Goal: Information Seeking & Learning: Find specific fact

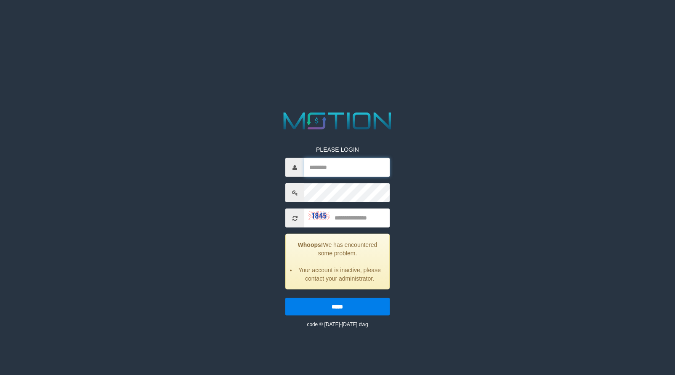
click at [351, 173] on input "text" at bounding box center [346, 167] width 85 height 19
type input "*"
type input "*********"
type input "****"
click at [285, 298] on input "*****" at bounding box center [337, 307] width 104 height 18
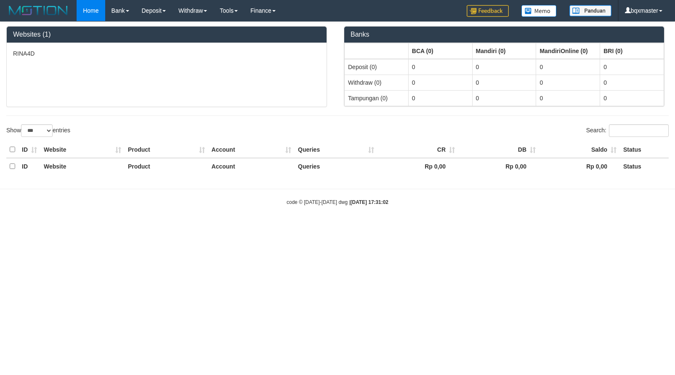
select select "***"
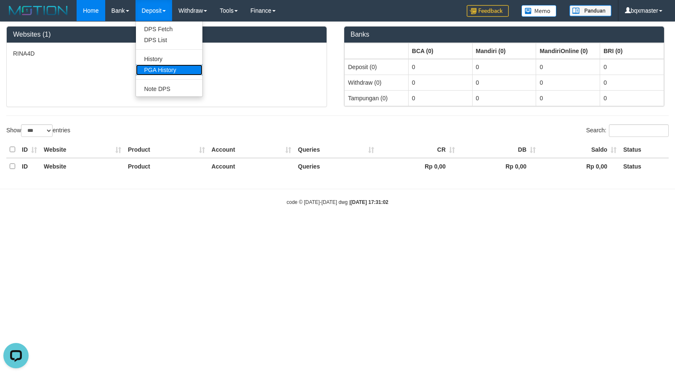
click at [172, 73] on link "PGA History" at bounding box center [169, 69] width 66 height 11
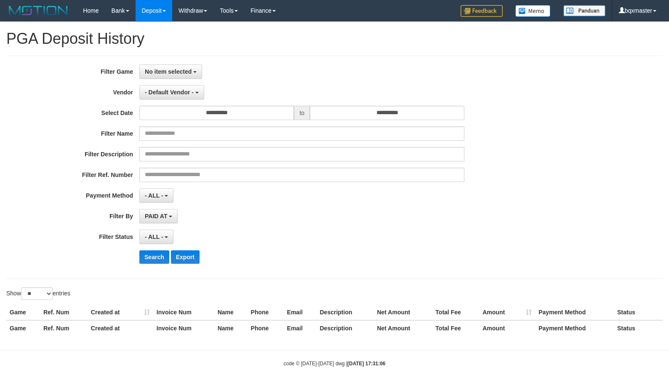
select select
select select "**"
click at [194, 71] on button "No item selected" at bounding box center [170, 71] width 63 height 14
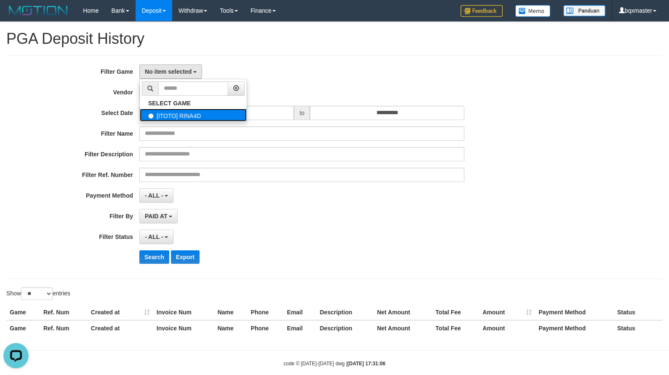
click at [177, 116] on label "[ITOTO] RINA4D" at bounding box center [193, 115] width 107 height 13
select select "****"
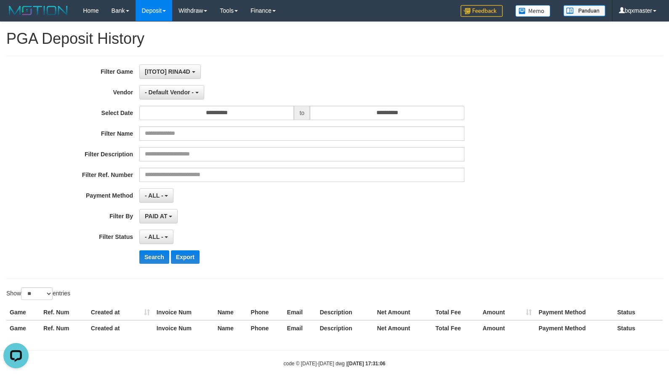
scroll to position [8, 0]
click at [176, 100] on div "**********" at bounding box center [278, 166] width 557 height 205
click at [176, 96] on button "- Default Vendor -" at bounding box center [171, 92] width 65 height 14
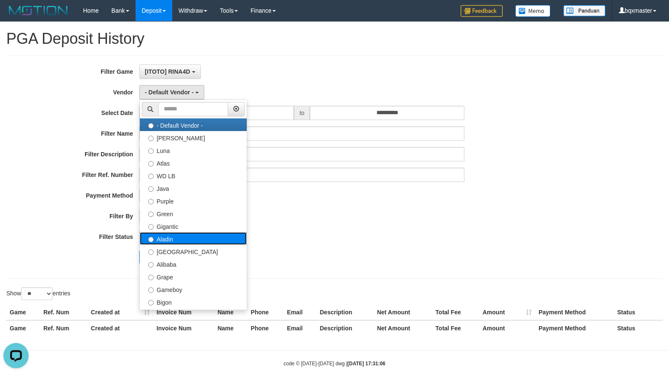
click at [189, 238] on label "Aladin" at bounding box center [193, 238] width 107 height 13
select select "**********"
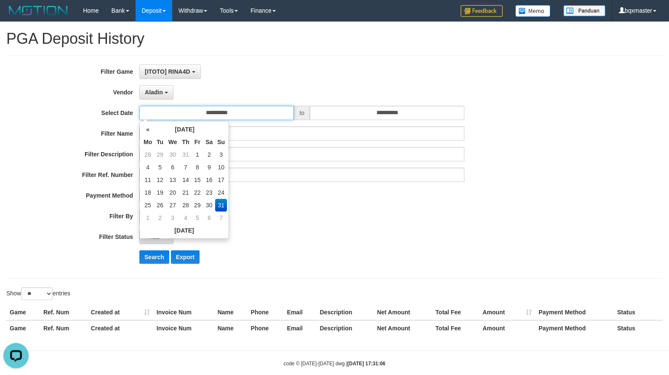
click at [256, 112] on input "**********" at bounding box center [216, 113] width 154 height 14
drag, startPoint x: 149, startPoint y: 203, endPoint x: 229, endPoint y: 170, distance: 86.2
click at [151, 203] on td "25" at bounding box center [147, 205] width 13 height 13
type input "**********"
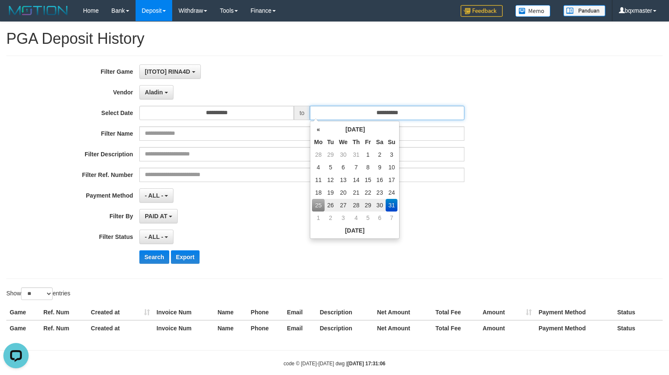
click at [349, 114] on input "**********" at bounding box center [387, 113] width 154 height 14
click at [376, 207] on td "30" at bounding box center [379, 205] width 12 height 13
type input "**********"
click at [443, 205] on div "**********" at bounding box center [278, 166] width 557 height 205
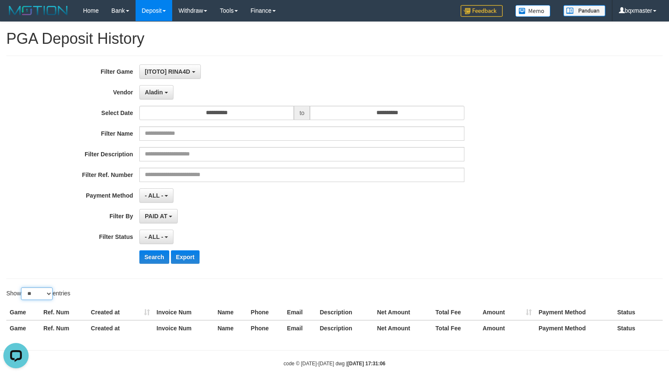
click at [45, 291] on select "** ** ** ***" at bounding box center [37, 293] width 32 height 13
select select "***"
click at [22, 287] on select "** ** ** ***" at bounding box center [37, 293] width 32 height 13
click at [157, 234] on span "- ALL -" at bounding box center [154, 236] width 19 height 7
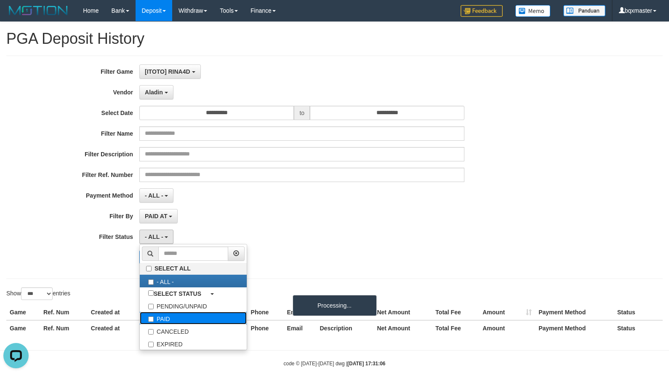
click at [176, 321] on label "PAID" at bounding box center [193, 317] width 107 height 13
select select "*"
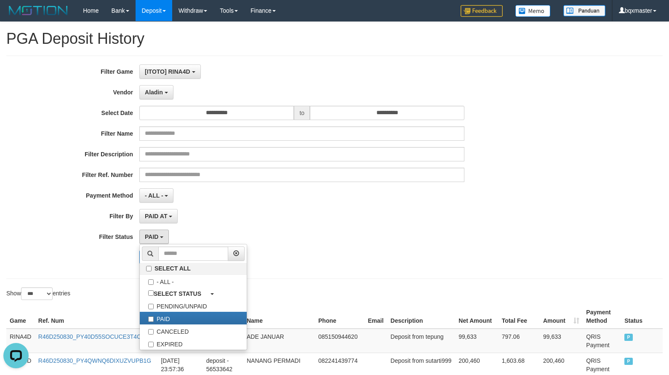
click at [437, 235] on div "PAID SELECT ALL - ALL - SELECT STATUS PENDING/UNPAID PAID CANCELED EXPIRED" at bounding box center [301, 236] width 325 height 14
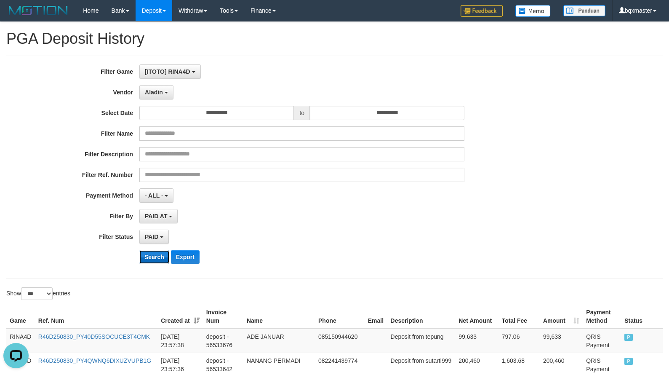
click at [162, 258] on button "Search" at bounding box center [154, 256] width 30 height 13
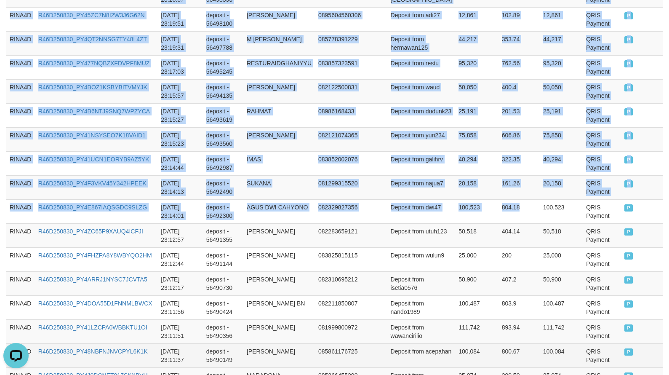
scroll to position [2444, 0]
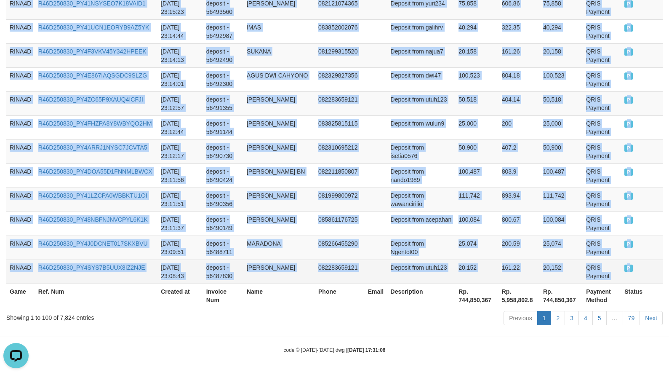
drag, startPoint x: 11, startPoint y: 169, endPoint x: 630, endPoint y: 273, distance: 627.3
copy tbody "RINA4D R46D250830_PY40D55SOCUCE3T4CMK [DATE] 23:57:38 deposit - 56533676 ADE JA…"
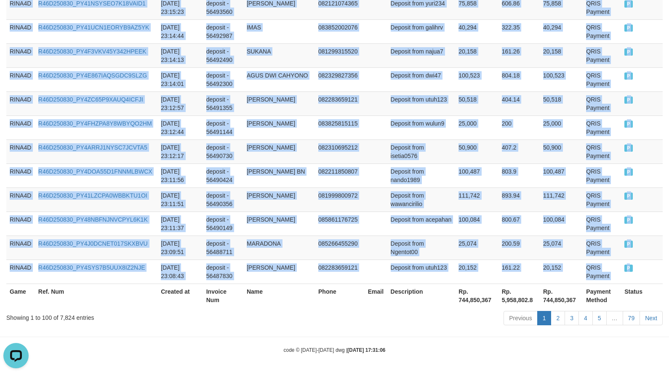
drag, startPoint x: 370, startPoint y: 146, endPoint x: 376, endPoint y: 146, distance: 6.3
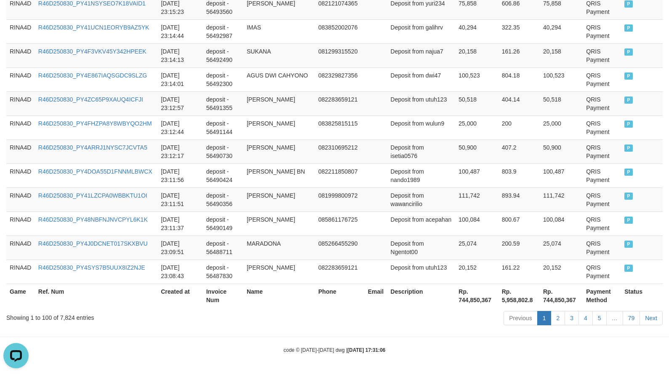
scroll to position [0, 0]
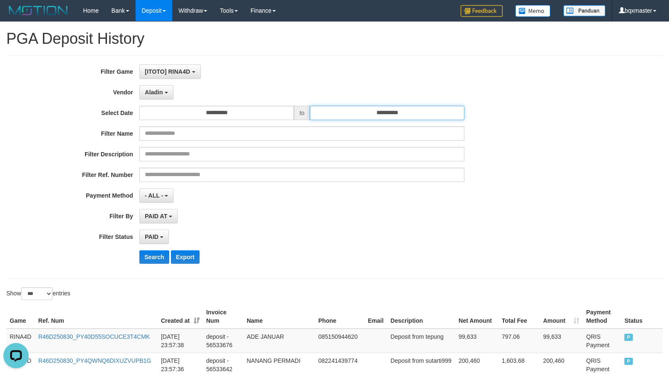
click at [383, 111] on input "**********" at bounding box center [387, 113] width 154 height 14
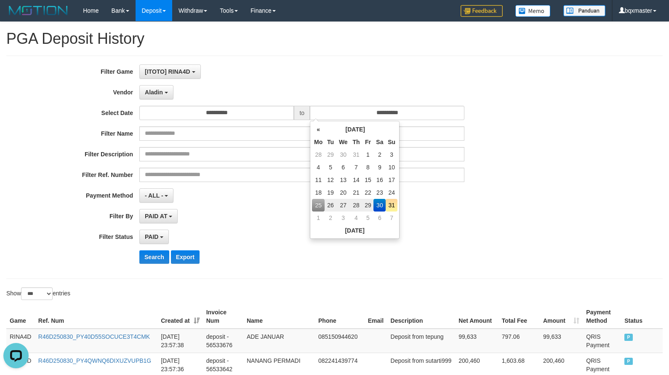
click at [628, 113] on div "**********" at bounding box center [334, 166] width 669 height 205
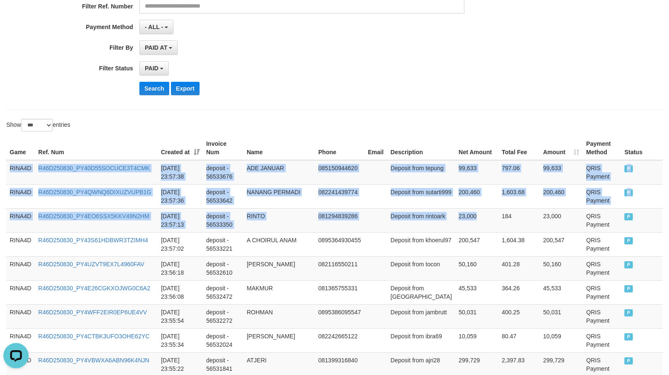
scroll to position [2444, 0]
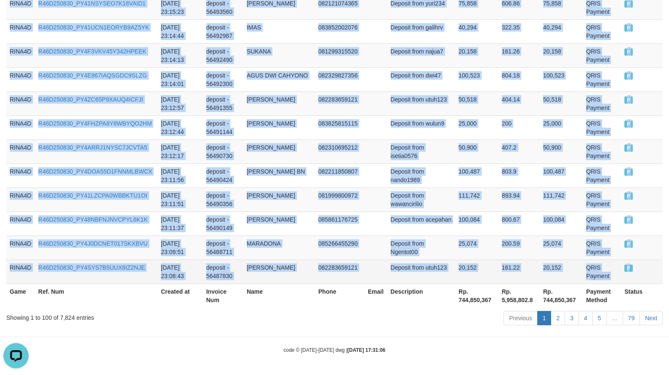
drag, startPoint x: 8, startPoint y: 172, endPoint x: 630, endPoint y: 268, distance: 629.0
copy tbody "RINA4D R46D250830_PY40D55SOCUCE3T4CMK [DATE] 23:57:38 deposit - 56533676 ADE JA…"
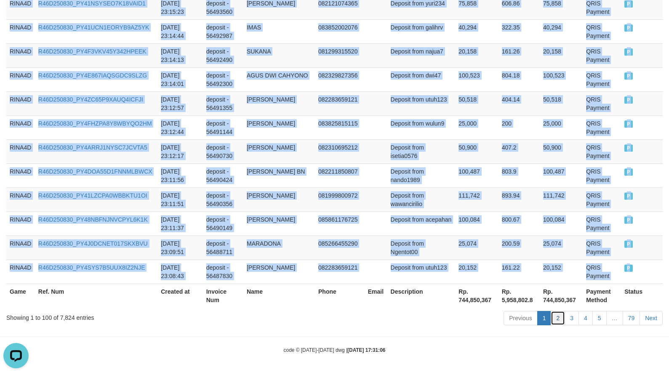
click at [563, 318] on link "2" at bounding box center [557, 318] width 14 height 14
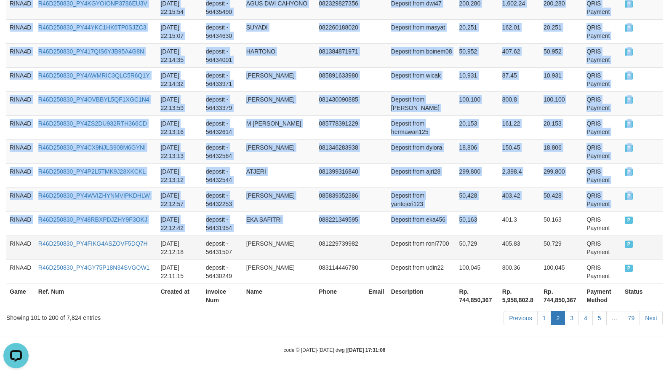
scroll to position [2461, 0]
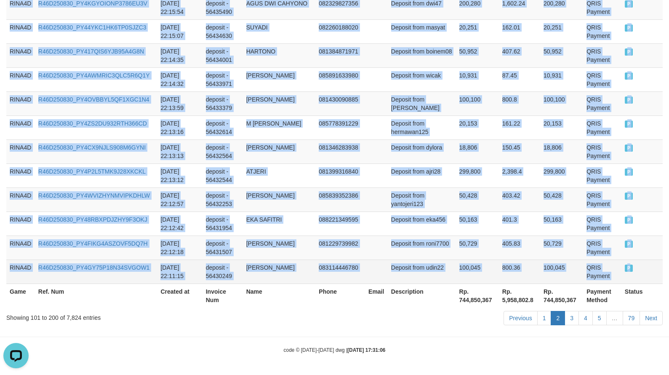
drag, startPoint x: 11, startPoint y: 166, endPoint x: 627, endPoint y: 272, distance: 626.0
copy tbody "RINA4D R46D250830_PY45SWOHUHQ5J1ADB8K [DATE] 23:05:35 deposit - 56485298 KUMEDI…"
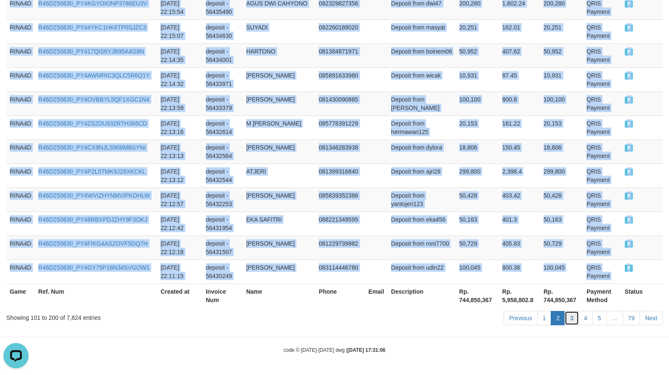
click at [575, 316] on link "3" at bounding box center [571, 318] width 14 height 14
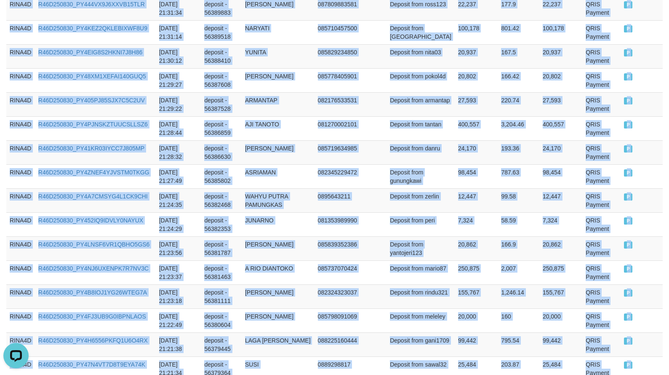
scroll to position [2469, 0]
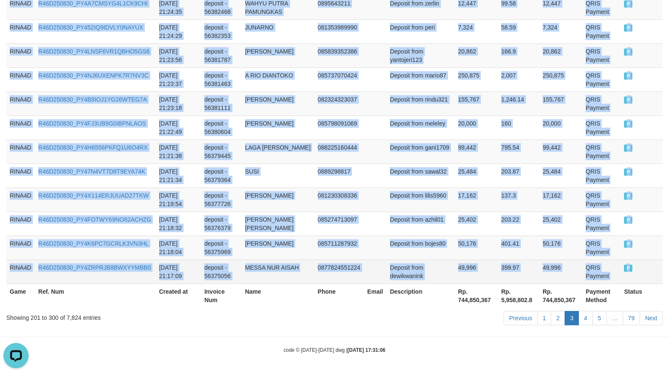
drag, startPoint x: 11, startPoint y: 171, endPoint x: 627, endPoint y: 268, distance: 623.3
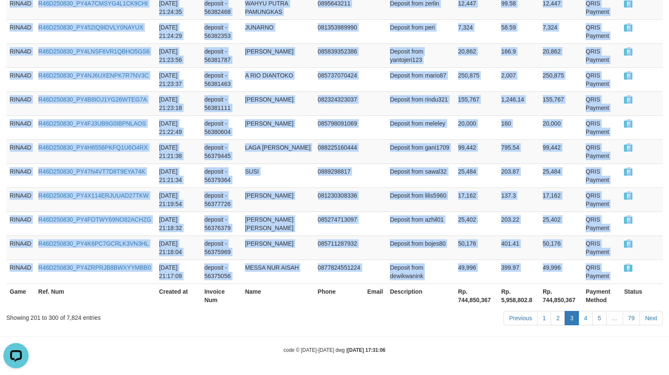
copy tbody "RINA4D R46D250830_PY4YAJR9K2UIRGRZVJS [DATE] 22:11:03 deposit - 56430003 ALWI T…"
drag, startPoint x: 588, startPoint y: 319, endPoint x: 598, endPoint y: 319, distance: 10.1
click at [588, 319] on link "4" at bounding box center [585, 318] width 14 height 14
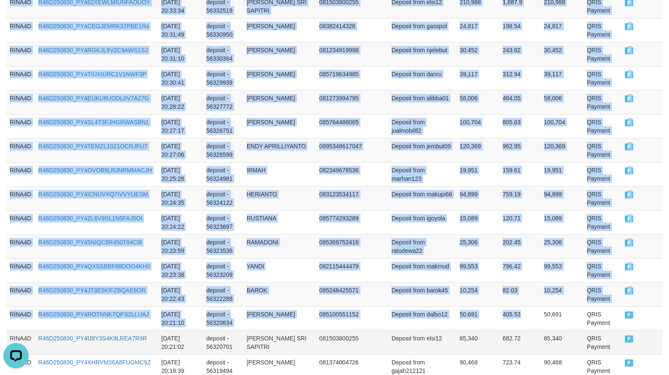
scroll to position [2461, 0]
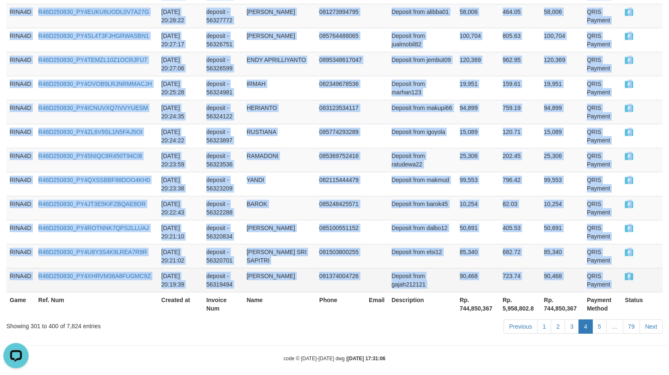
drag, startPoint x: 10, startPoint y: 168, endPoint x: 636, endPoint y: 263, distance: 633.0
copy tbody "RINA4D R46D250830_PY4JH9UOYVFX0CADN9N [DATE] 21:16:53 deposit - 56374755 [PERSO…"
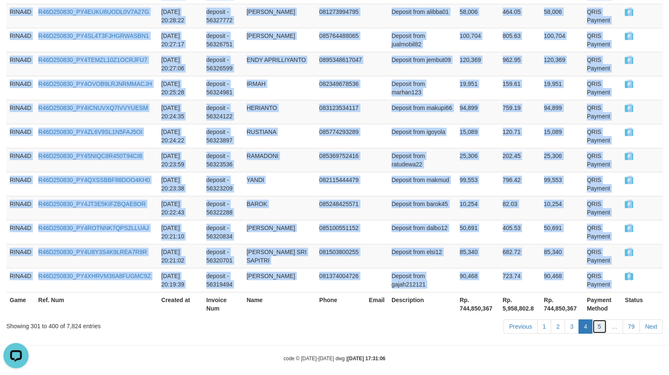
click at [596, 319] on link "5" at bounding box center [599, 326] width 14 height 14
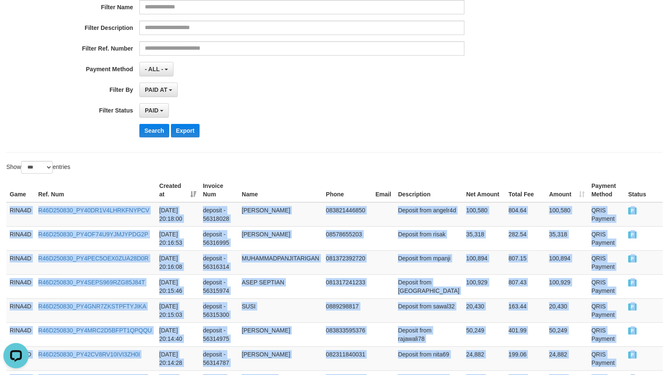
scroll to position [2444, 0]
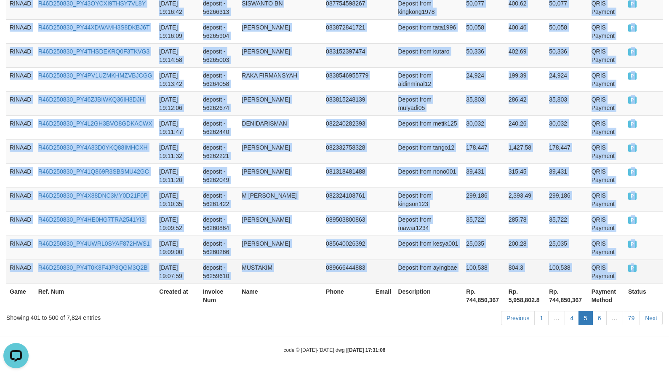
drag, startPoint x: 11, startPoint y: 213, endPoint x: 632, endPoint y: 265, distance: 623.3
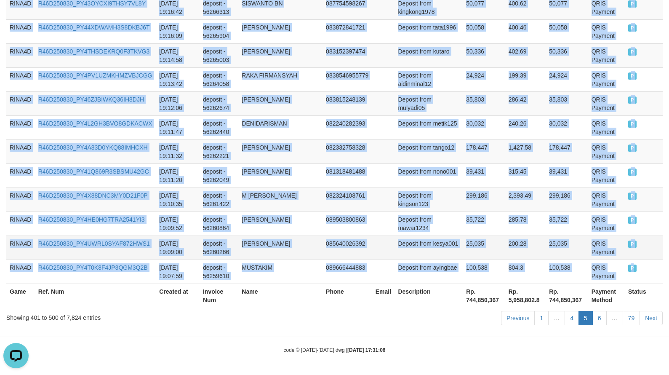
copy tbody "RINA4D R46D250830_PY40DR1V4LHRKFNYPCV [DATE] 20:18:00 deposit - 56318028 ASBATO…"
click at [595, 319] on link "6" at bounding box center [599, 318] width 14 height 14
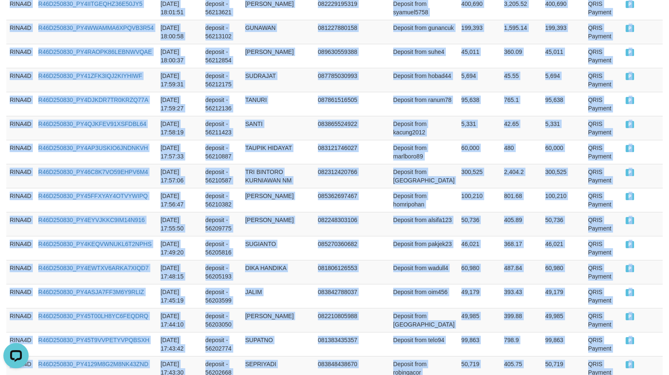
scroll to position [2469, 0]
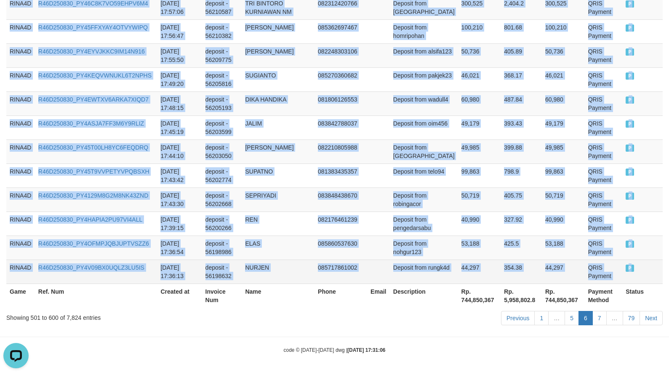
drag, startPoint x: 10, startPoint y: 212, endPoint x: 638, endPoint y: 271, distance: 630.7
copy tbody "RINA4D R46D250830_PY4D3IFJD0TBOI0CAUM [DATE] 19:04:57 deposit - 56257672 DEA AN…"
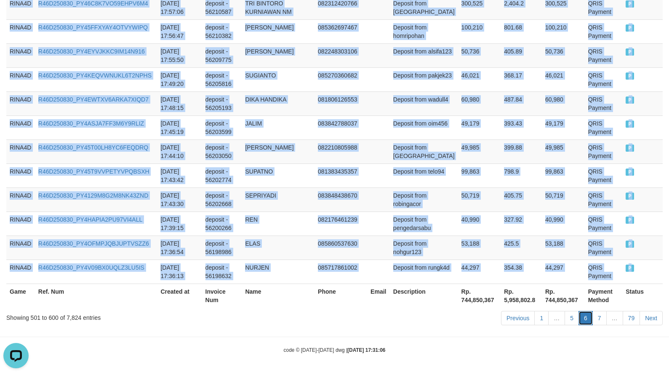
click at [590, 319] on link "6" at bounding box center [585, 318] width 14 height 14
click at [597, 319] on link "7" at bounding box center [599, 318] width 14 height 14
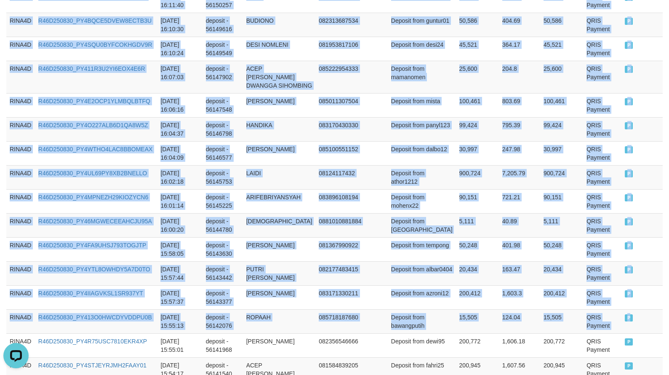
scroll to position [2452, 0]
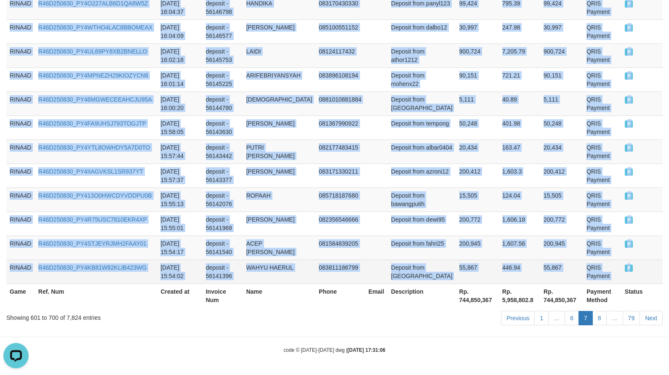
drag, startPoint x: 9, startPoint y: 127, endPoint x: 642, endPoint y: 263, distance: 647.4
copy tbody "RINA4D R46D250830_PY47BB8EIZL8MNJF9KQ [DATE] 17:35:14 deposit - 56198129 [PERSO…"
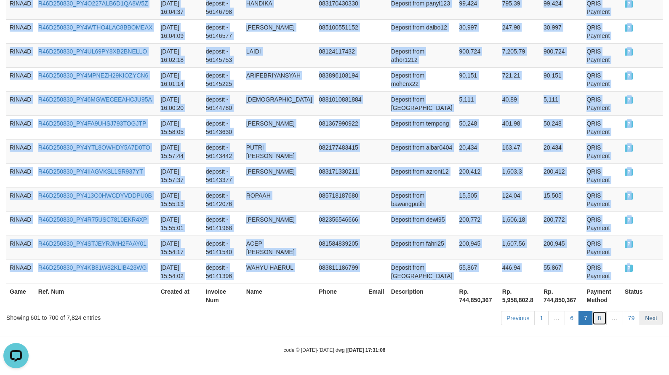
drag, startPoint x: 603, startPoint y: 320, endPoint x: 650, endPoint y: 310, distance: 48.2
click at [603, 320] on link "8" at bounding box center [599, 318] width 14 height 14
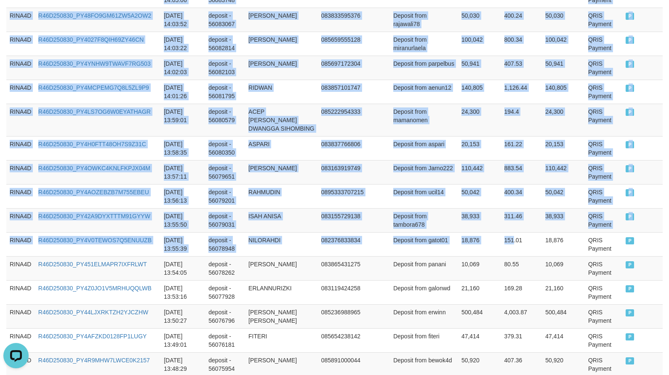
scroll to position [2469, 0]
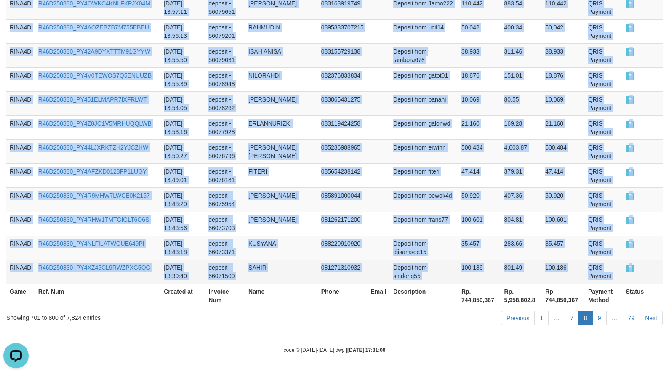
drag, startPoint x: 11, startPoint y: 251, endPoint x: 626, endPoint y: 269, distance: 615.5
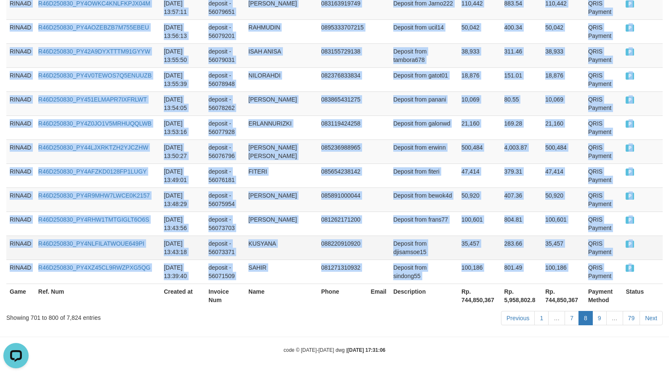
copy tbody "RINA4D R46D250830_PY4EQUV6EKU8U82DT7B [DATE] 15:53:09 deposit - 56140904 [PERSO…"
click at [599, 321] on link "9" at bounding box center [599, 318] width 14 height 14
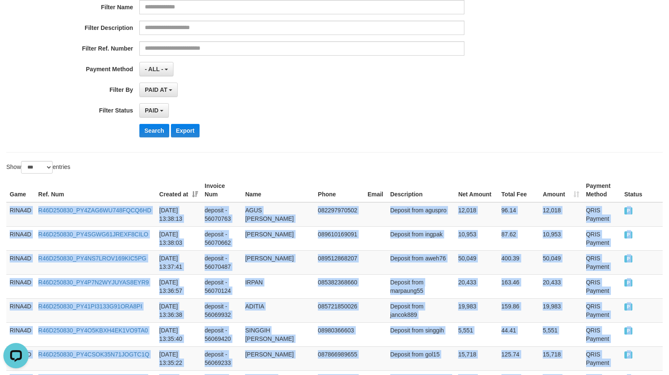
scroll to position [2461, 0]
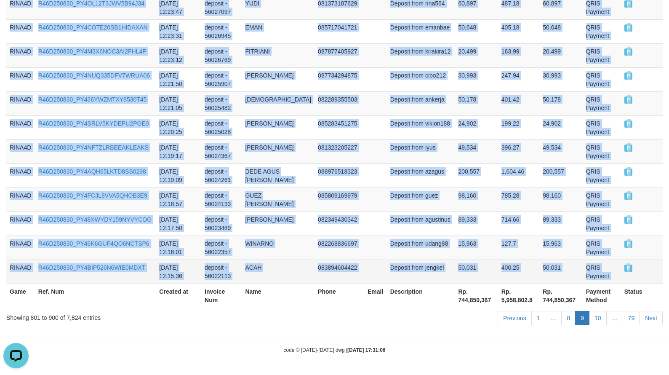
drag, startPoint x: 7, startPoint y: 210, endPoint x: 631, endPoint y: 270, distance: 627.0
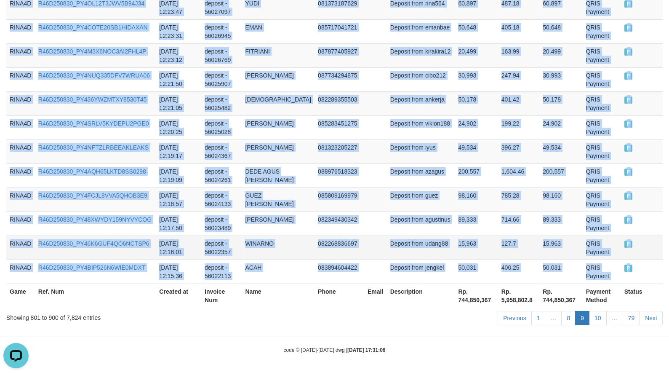
copy tbody "RINA4D R46D250830_PY4ZAG6WU748FQCQ6HD [DATE] 13:38:13 deposit - 56070763 AGUS E…"
click at [595, 319] on link "10" at bounding box center [598, 318] width 18 height 14
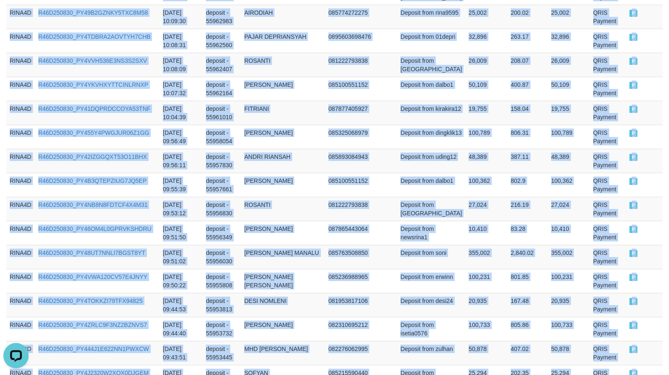
scroll to position [2444, 0]
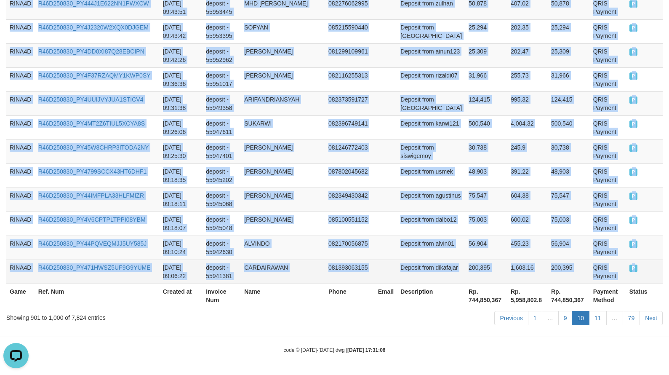
drag, startPoint x: 53, startPoint y: 209, endPoint x: 633, endPoint y: 267, distance: 582.4
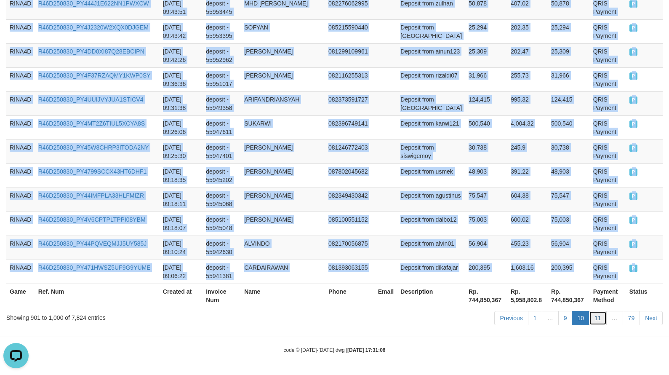
click at [595, 314] on link "11" at bounding box center [598, 318] width 18 height 14
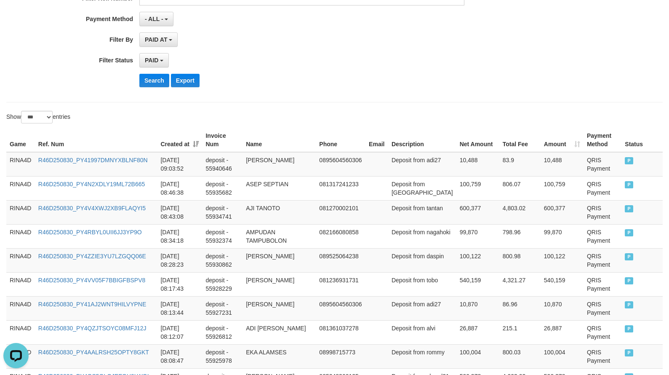
scroll to position [2461, 0]
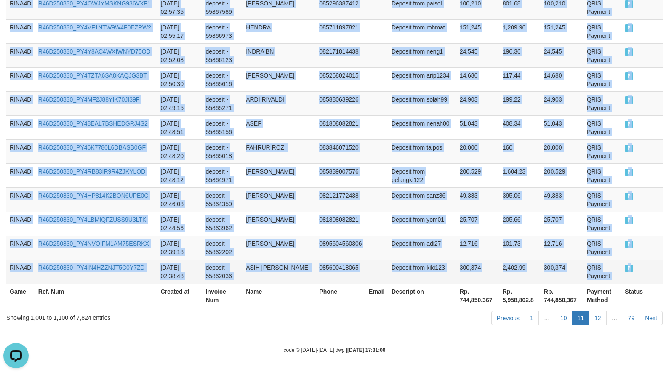
drag, startPoint x: 8, startPoint y: 163, endPoint x: 637, endPoint y: 264, distance: 636.9
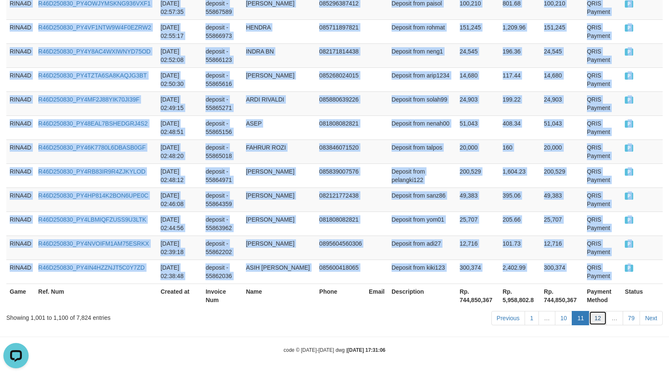
click at [593, 318] on link "12" at bounding box center [598, 318] width 18 height 14
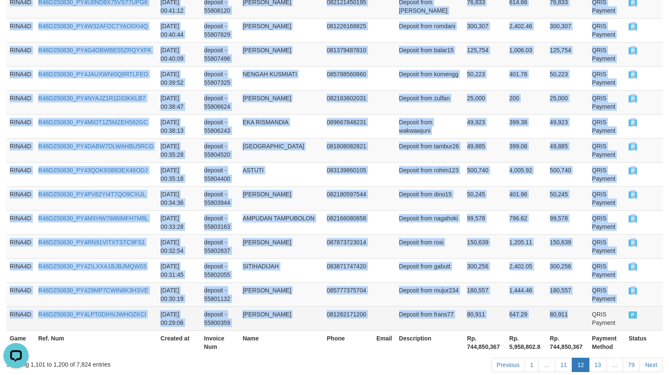
scroll to position [2444, 0]
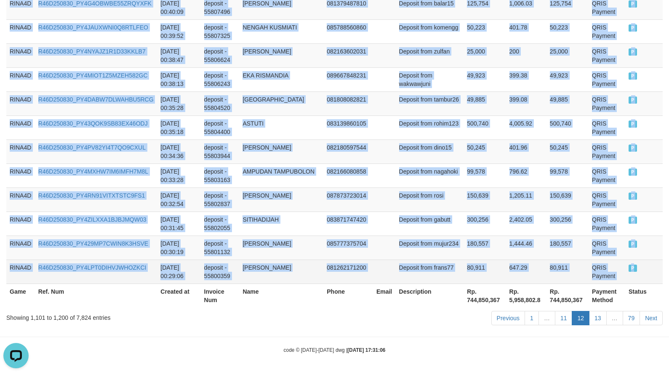
drag, startPoint x: 27, startPoint y: 257, endPoint x: 639, endPoint y: 269, distance: 611.6
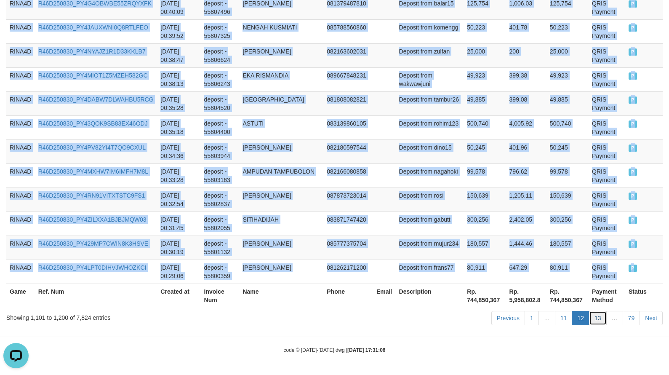
click at [597, 322] on link "13" at bounding box center [598, 318] width 18 height 14
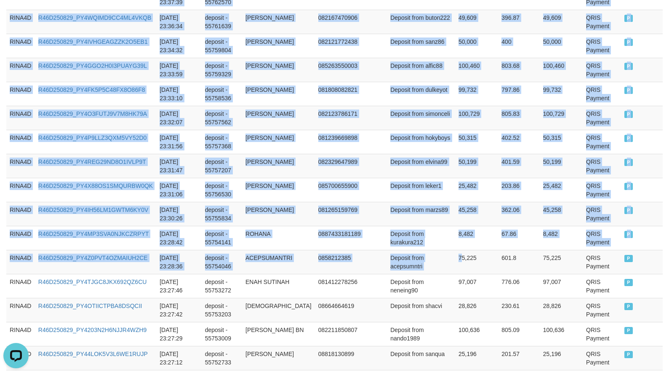
scroll to position [2461, 0]
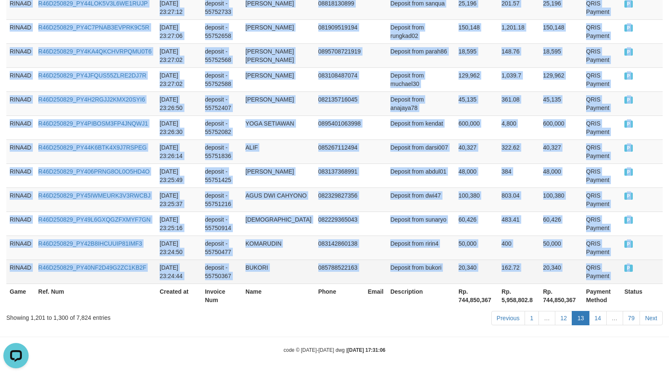
drag, startPoint x: 11, startPoint y: 255, endPoint x: 626, endPoint y: 270, distance: 615.5
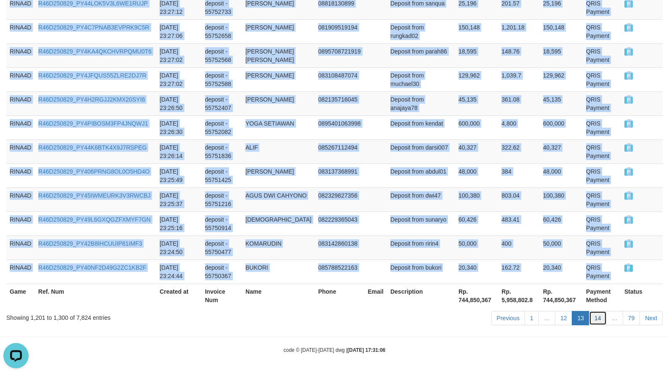
click at [599, 313] on link "14" at bounding box center [598, 318] width 18 height 14
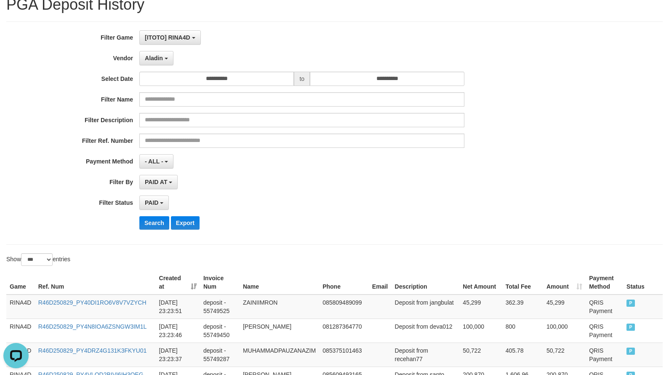
scroll to position [42, 0]
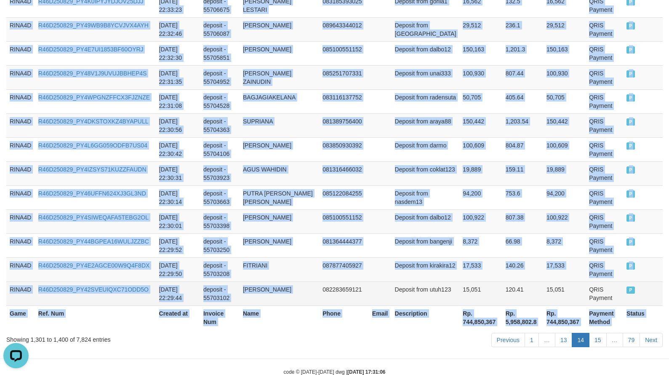
drag, startPoint x: 9, startPoint y: 295, endPoint x: 325, endPoint y: 270, distance: 317.1
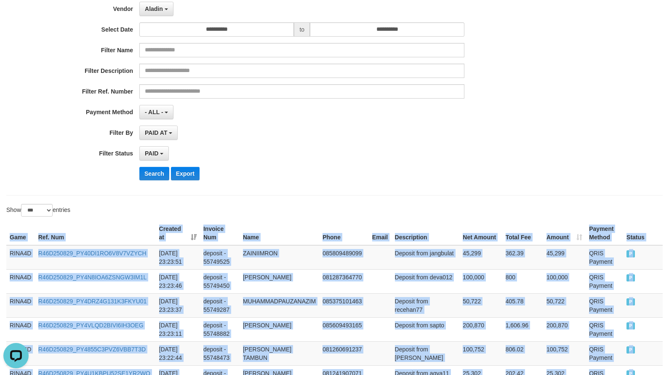
scroll to position [84, 0]
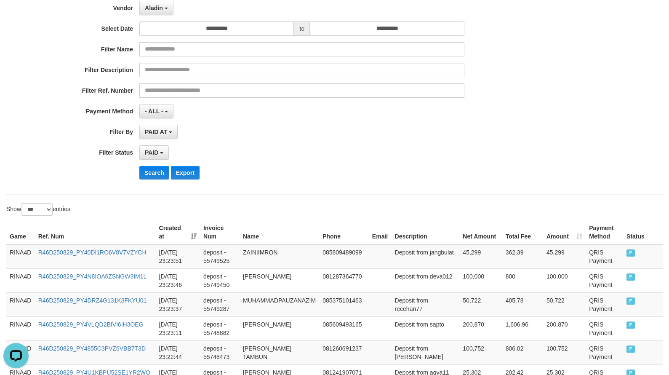
click at [49, 185] on div "**********" at bounding box center [278, 82] width 557 height 205
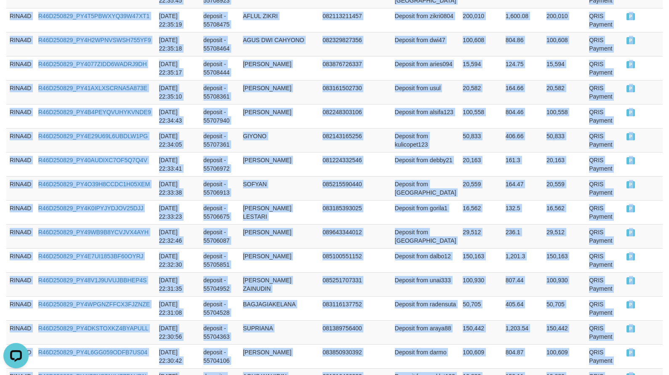
scroll to position [2452, 0]
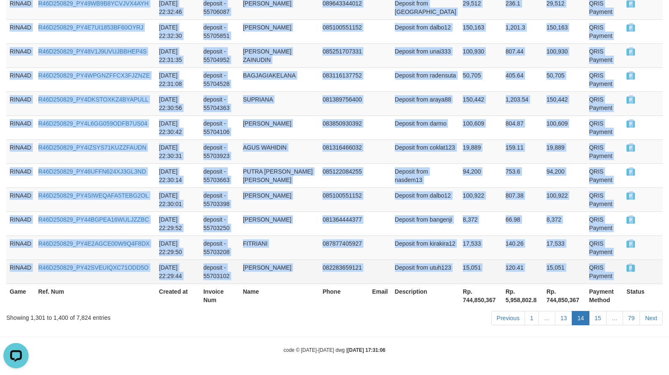
drag, startPoint x: 9, startPoint y: 253, endPoint x: 633, endPoint y: 268, distance: 624.3
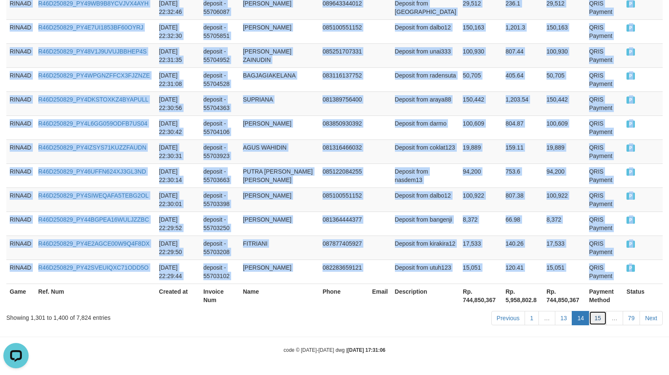
drag, startPoint x: 600, startPoint y: 316, endPoint x: 609, endPoint y: 312, distance: 9.8
click at [600, 316] on link "15" at bounding box center [598, 318] width 18 height 14
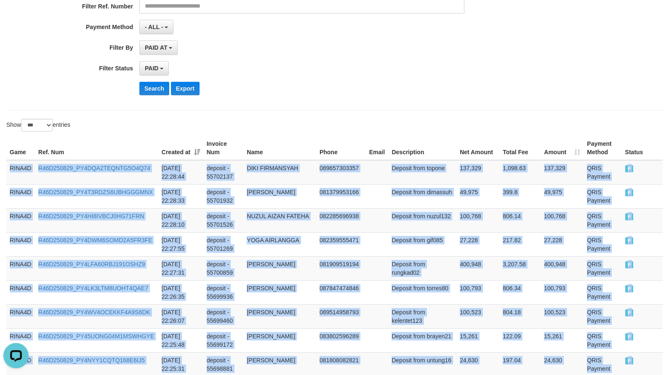
scroll to position [2444, 0]
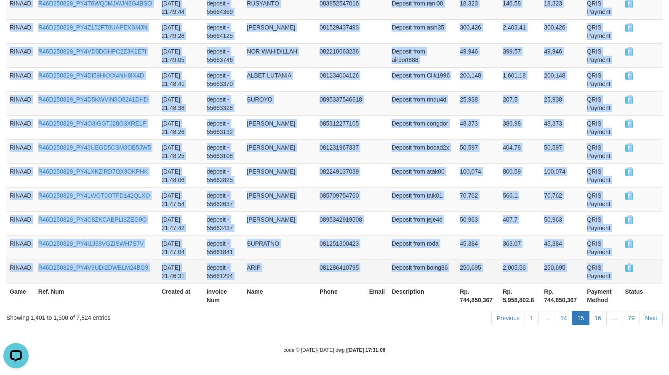
drag, startPoint x: 8, startPoint y: 170, endPoint x: 629, endPoint y: 269, distance: 628.0
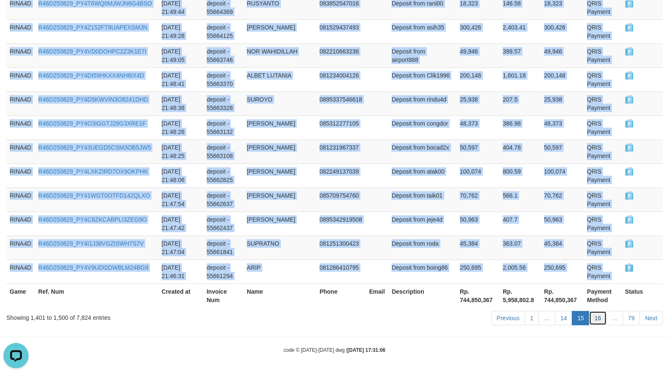
click at [599, 318] on link "16" at bounding box center [598, 318] width 18 height 14
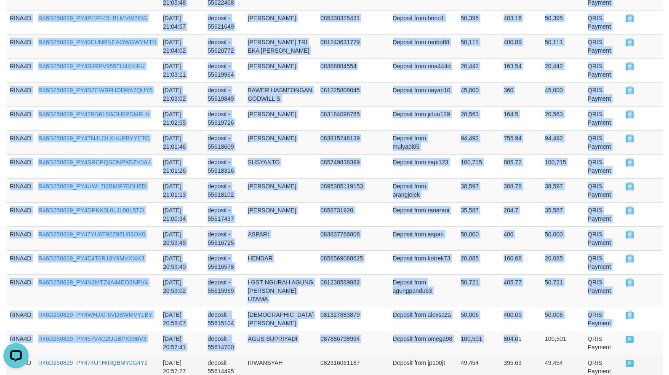
scroll to position [2469, 0]
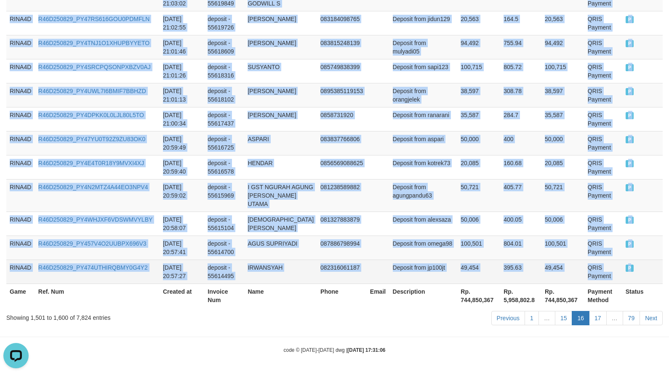
drag, startPoint x: 10, startPoint y: 210, endPoint x: 627, endPoint y: 269, distance: 619.8
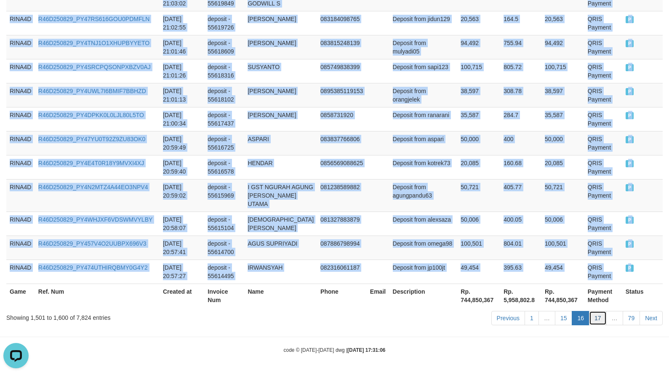
click at [595, 316] on link "17" at bounding box center [598, 318] width 18 height 14
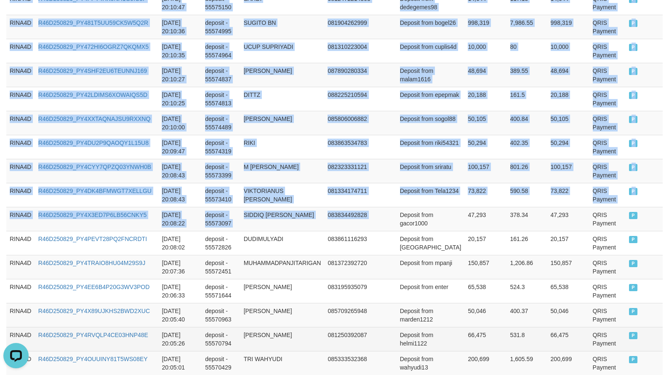
scroll to position [2444, 0]
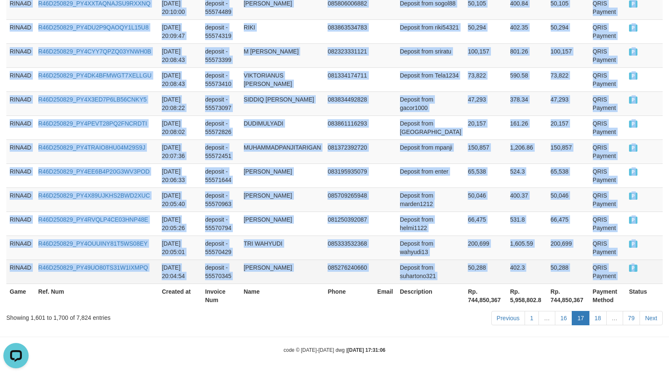
drag, startPoint x: 11, startPoint y: 210, endPoint x: 633, endPoint y: 268, distance: 624.7
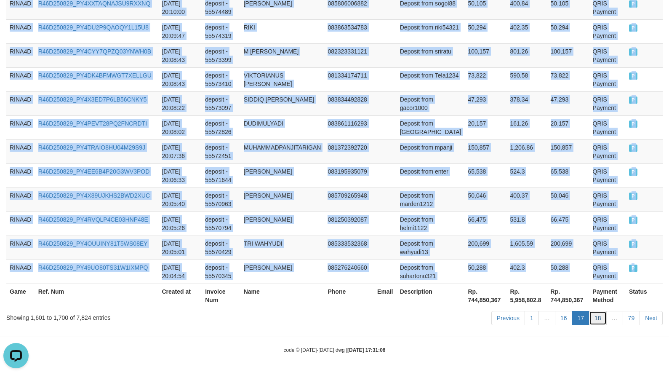
click at [603, 316] on link "18" at bounding box center [598, 318] width 18 height 14
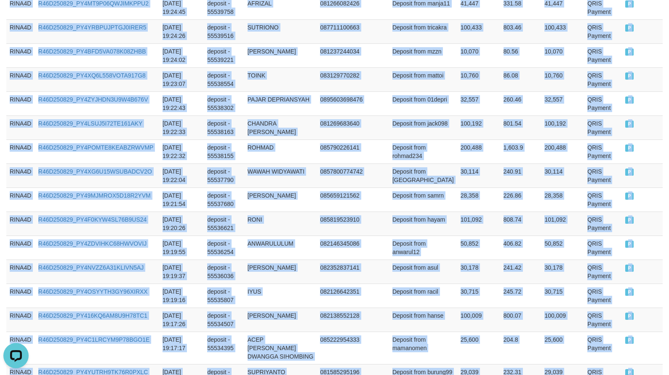
scroll to position [2478, 0]
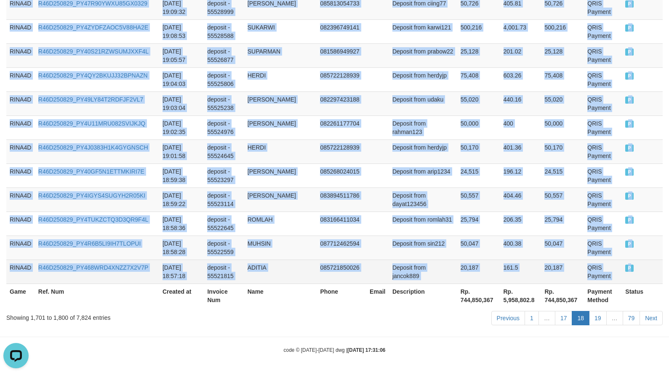
drag, startPoint x: 10, startPoint y: 212, endPoint x: 627, endPoint y: 266, distance: 619.7
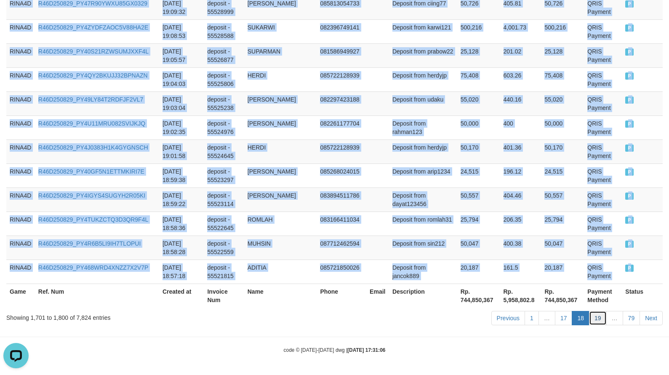
click at [599, 318] on link "19" at bounding box center [598, 318] width 18 height 14
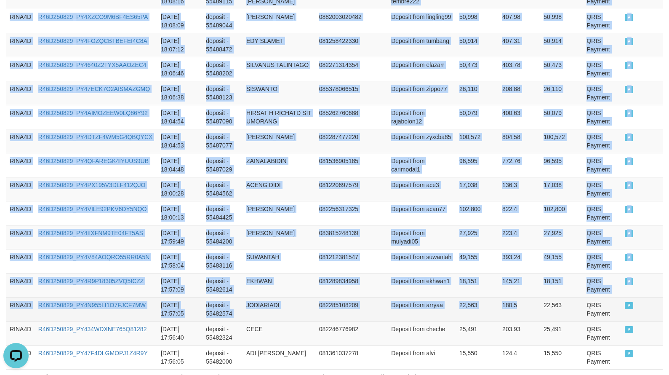
scroll to position [2444, 0]
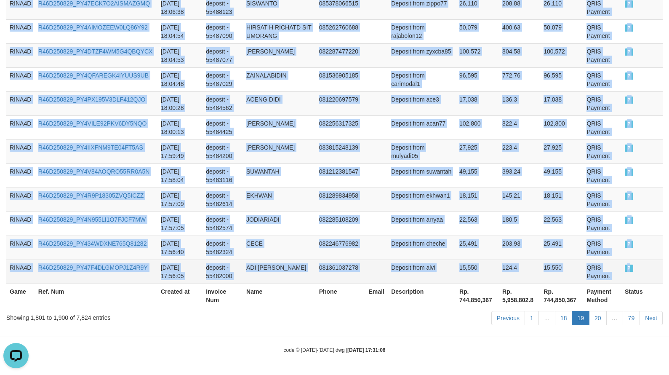
drag, startPoint x: 9, startPoint y: 171, endPoint x: 628, endPoint y: 270, distance: 627.0
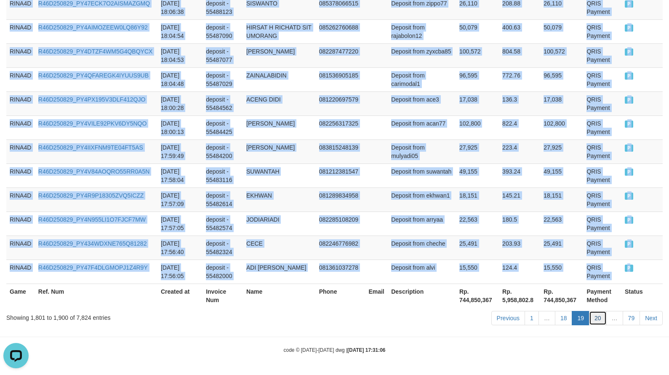
click at [601, 312] on link "20" at bounding box center [598, 318] width 18 height 14
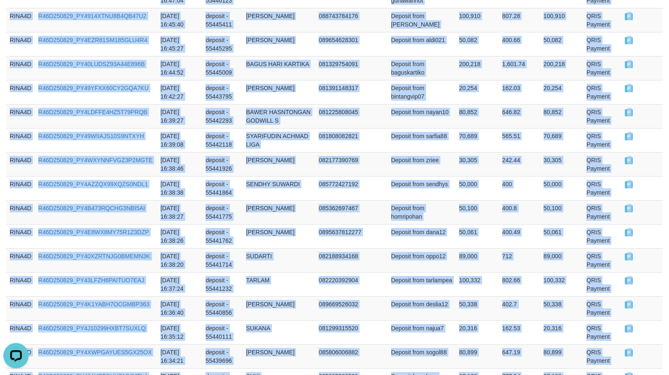
scroll to position [2461, 0]
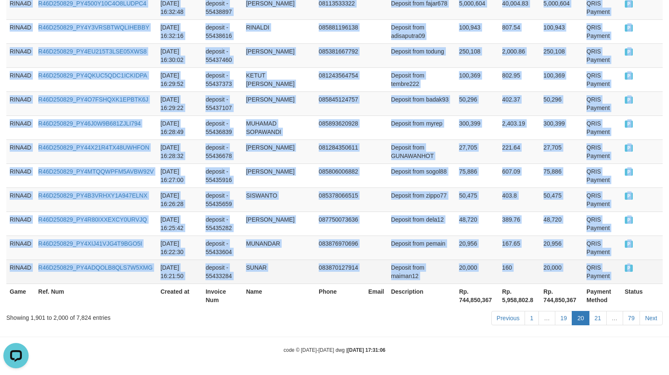
drag, startPoint x: 14, startPoint y: 168, endPoint x: 628, endPoint y: 265, distance: 622.1
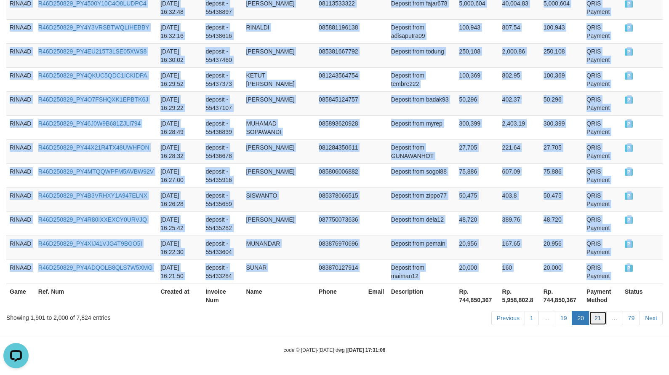
click at [593, 316] on link "21" at bounding box center [598, 318] width 18 height 14
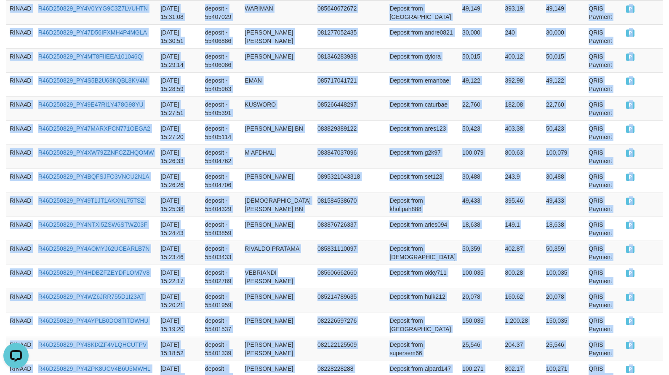
scroll to position [2444, 0]
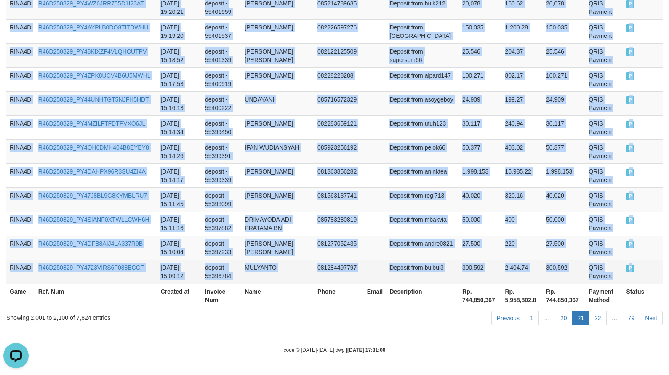
drag, startPoint x: 11, startPoint y: 211, endPoint x: 647, endPoint y: 264, distance: 638.1
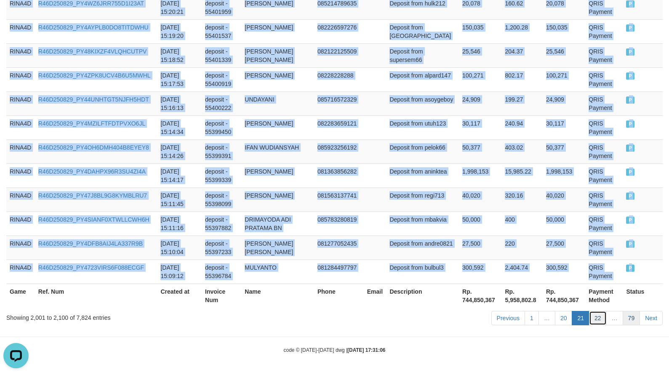
drag, startPoint x: 598, startPoint y: 315, endPoint x: 625, endPoint y: 321, distance: 28.4
click at [598, 315] on link "22" at bounding box center [598, 318] width 18 height 14
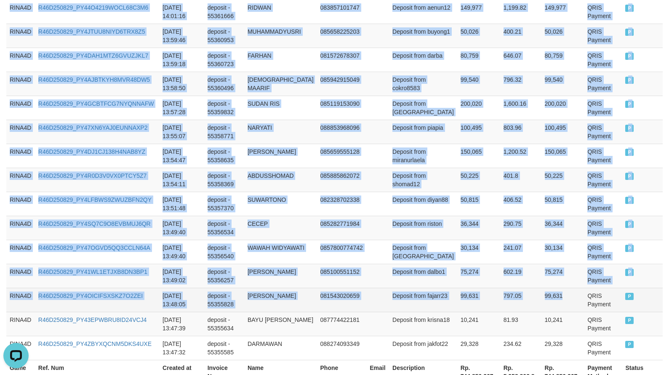
scroll to position [2452, 0]
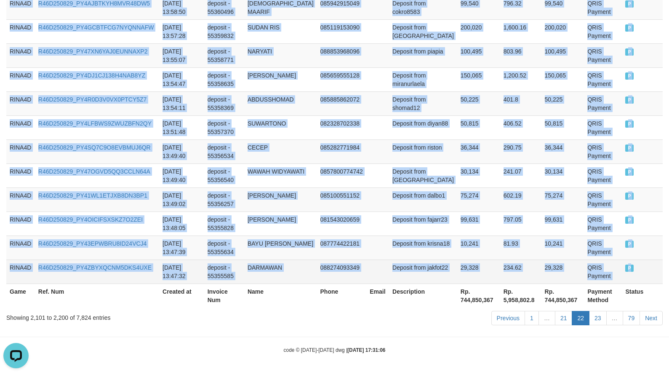
drag, startPoint x: 9, startPoint y: 211, endPoint x: 627, endPoint y: 272, distance: 620.8
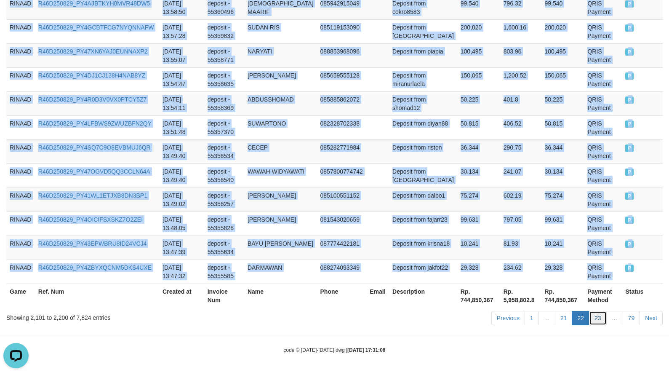
click at [595, 315] on link "23" at bounding box center [598, 318] width 18 height 14
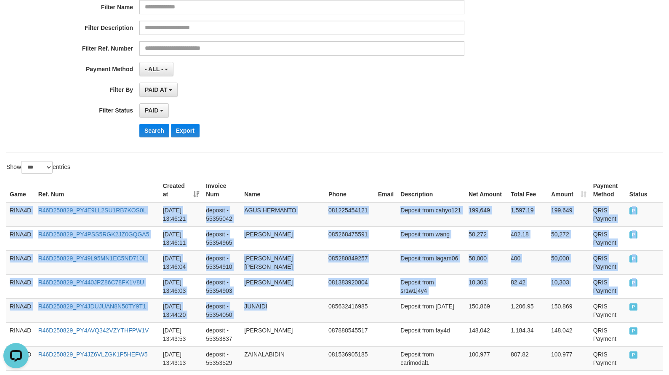
scroll to position [2444, 0]
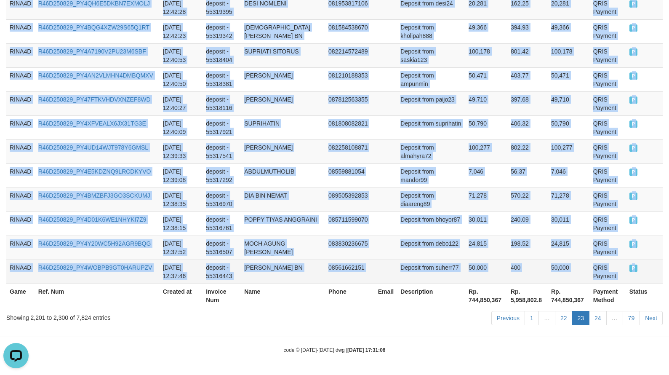
drag, startPoint x: 10, startPoint y: 212, endPoint x: 633, endPoint y: 274, distance: 626.3
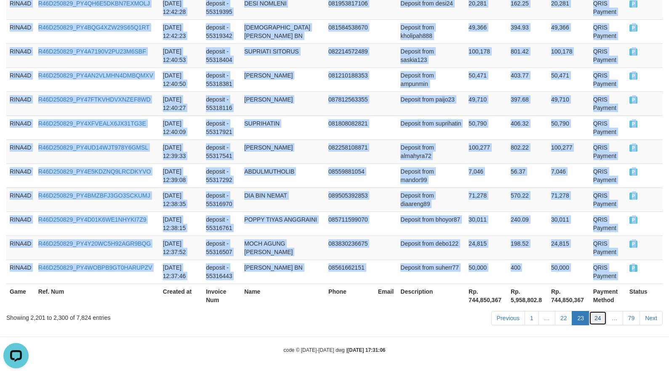
drag, startPoint x: 593, startPoint y: 317, endPoint x: 598, endPoint y: 319, distance: 5.5
click at [593, 317] on link "24" at bounding box center [598, 318] width 18 height 14
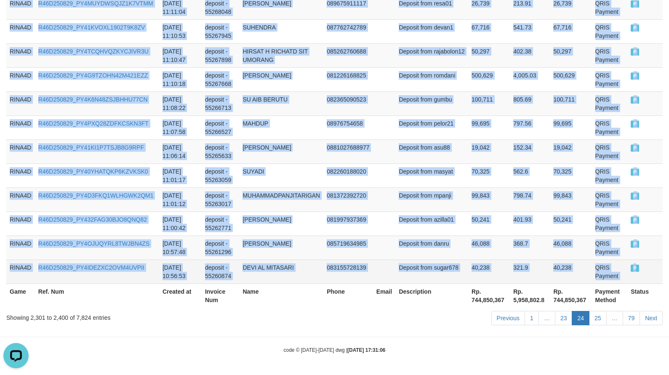
drag, startPoint x: 12, startPoint y: 254, endPoint x: 635, endPoint y: 269, distance: 623.0
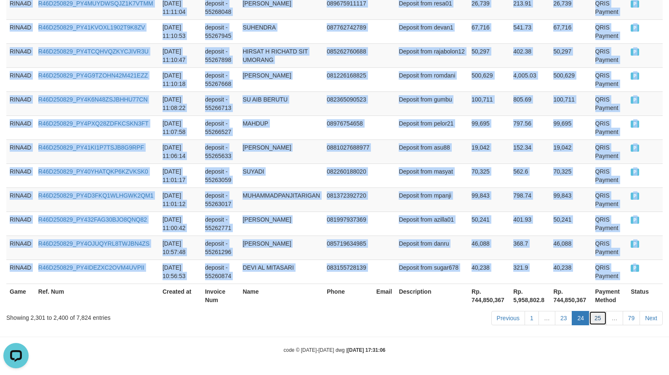
drag, startPoint x: 597, startPoint y: 314, endPoint x: 662, endPoint y: 329, distance: 66.9
click at [597, 314] on link "25" at bounding box center [598, 318] width 18 height 14
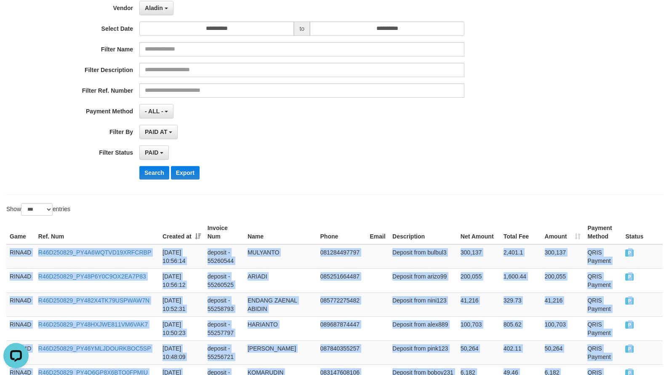
scroll to position [2452, 0]
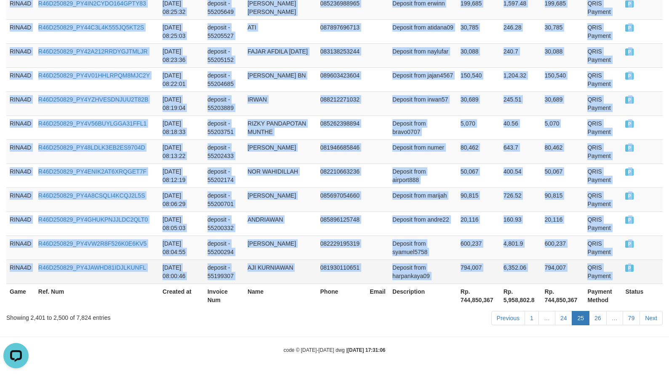
drag, startPoint x: 8, startPoint y: 252, endPoint x: 628, endPoint y: 270, distance: 620.2
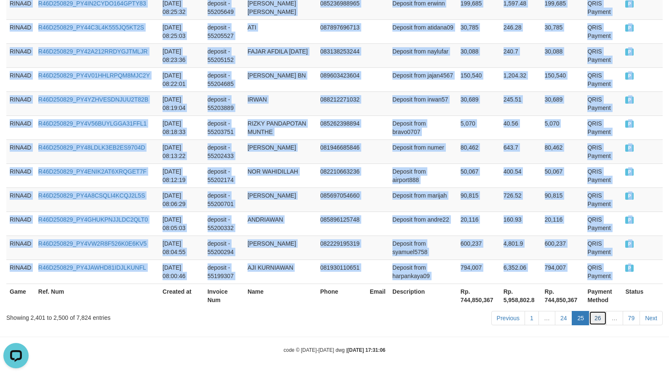
click at [599, 321] on link "26" at bounding box center [598, 318] width 18 height 14
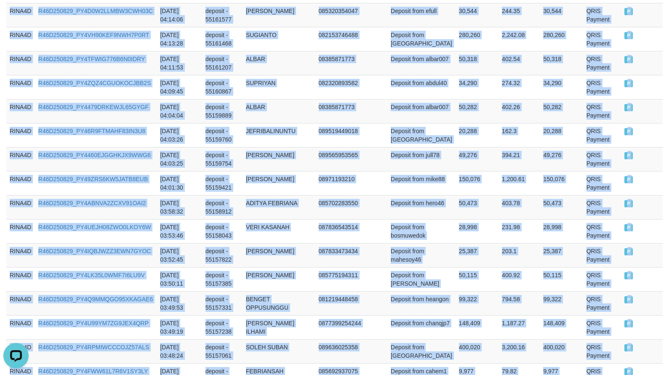
scroll to position [2469, 0]
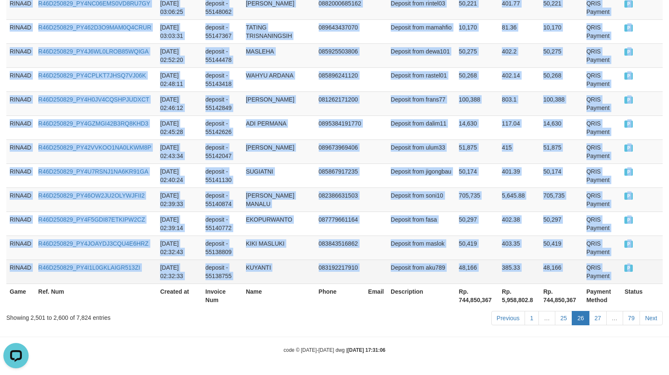
drag, startPoint x: 10, startPoint y: 297, endPoint x: 627, endPoint y: 272, distance: 617.1
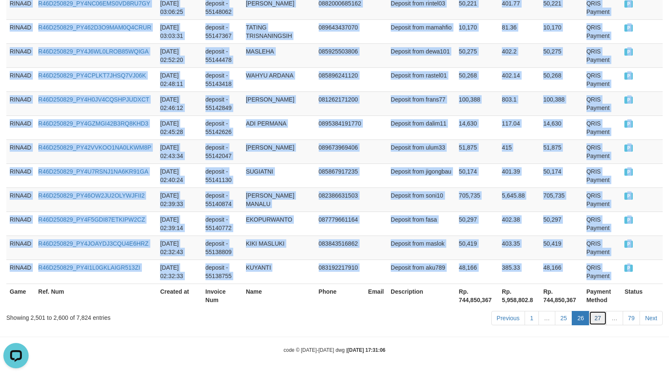
click at [596, 314] on link "27" at bounding box center [598, 318] width 18 height 14
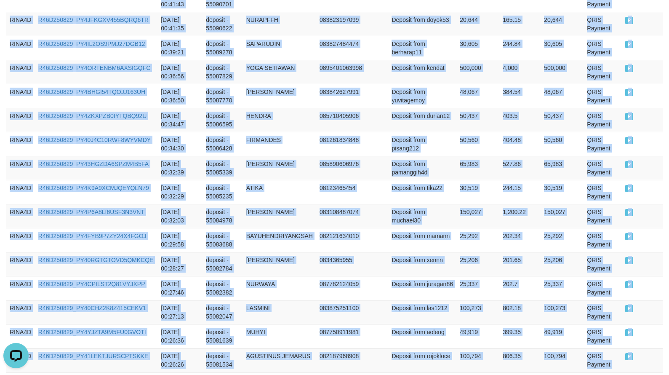
scroll to position [2452, 0]
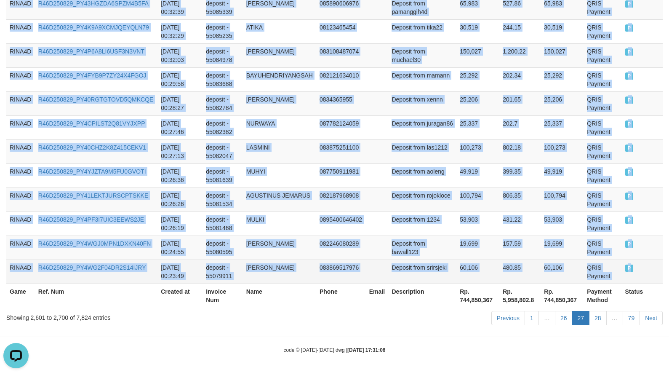
drag, startPoint x: 10, startPoint y: 164, endPoint x: 631, endPoint y: 269, distance: 630.4
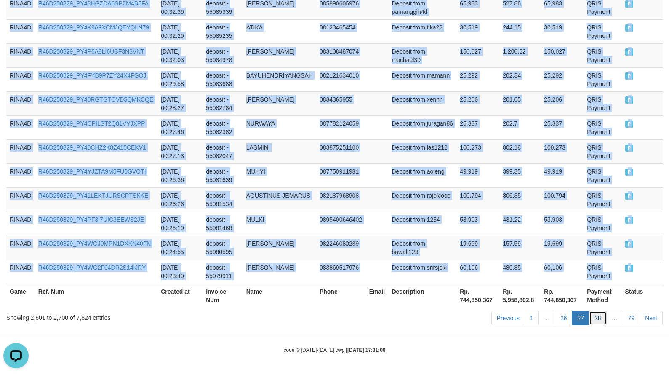
drag, startPoint x: 600, startPoint y: 322, endPoint x: 596, endPoint y: 326, distance: 5.7
click at [600, 322] on link "28" at bounding box center [598, 318] width 18 height 14
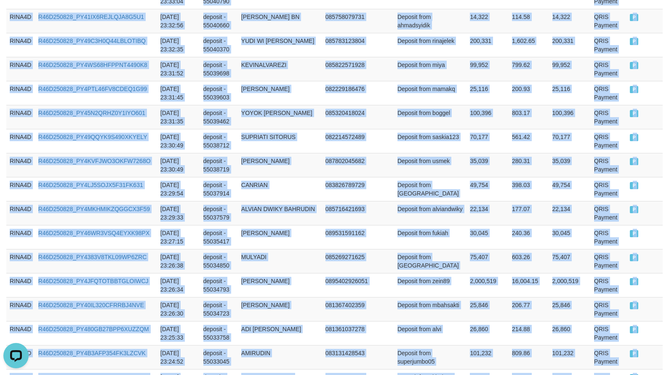
scroll to position [2444, 0]
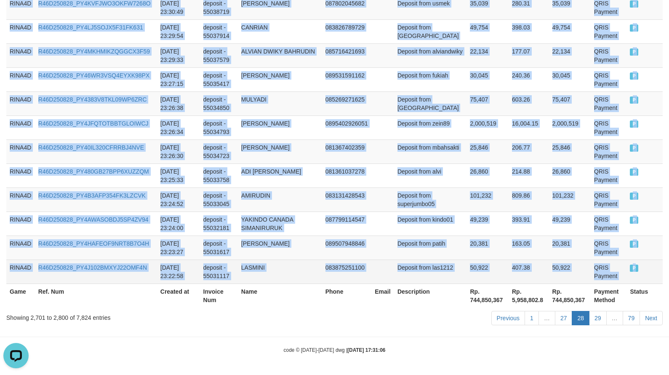
drag, startPoint x: 9, startPoint y: 212, endPoint x: 635, endPoint y: 266, distance: 628.1
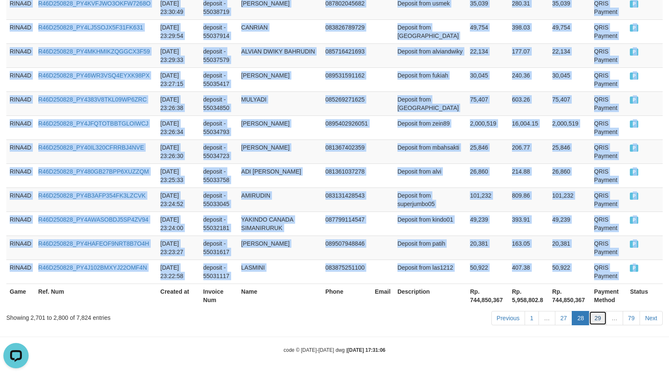
click at [595, 319] on link "29" at bounding box center [598, 318] width 18 height 14
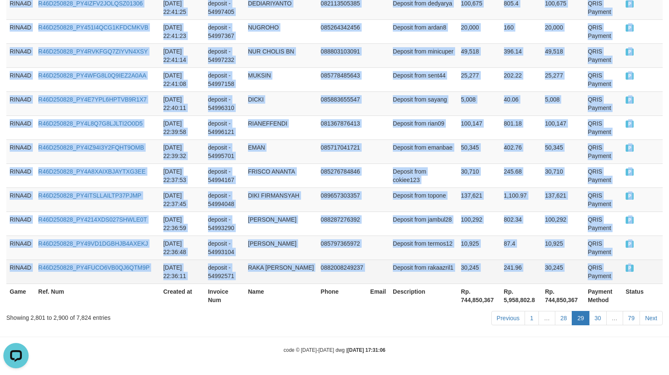
drag, startPoint x: 11, startPoint y: 169, endPoint x: 628, endPoint y: 269, distance: 625.0
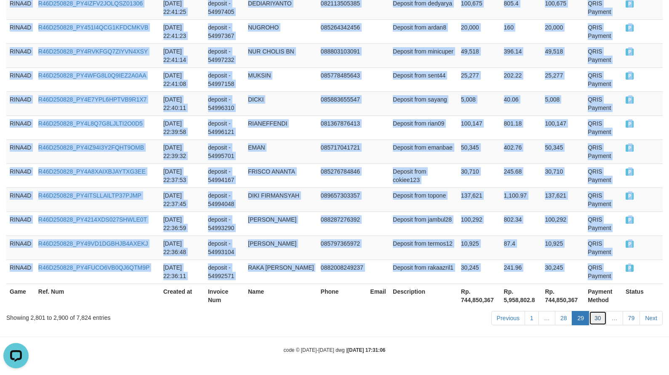
click at [601, 321] on link "30" at bounding box center [598, 318] width 18 height 14
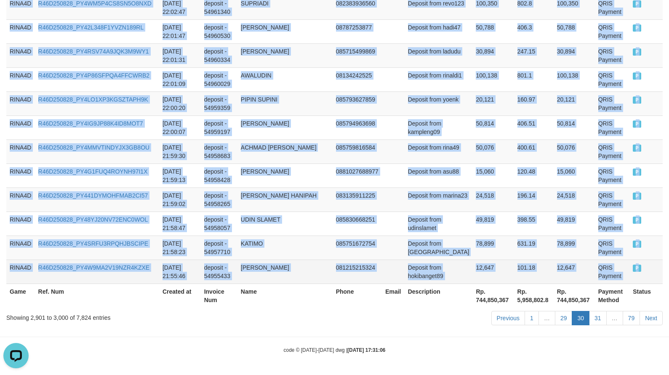
drag, startPoint x: 10, startPoint y: 169, endPoint x: 635, endPoint y: 267, distance: 632.2
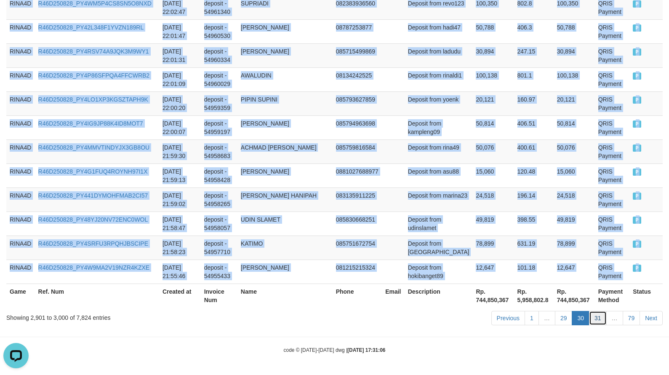
click at [603, 316] on link "31" at bounding box center [598, 318] width 18 height 14
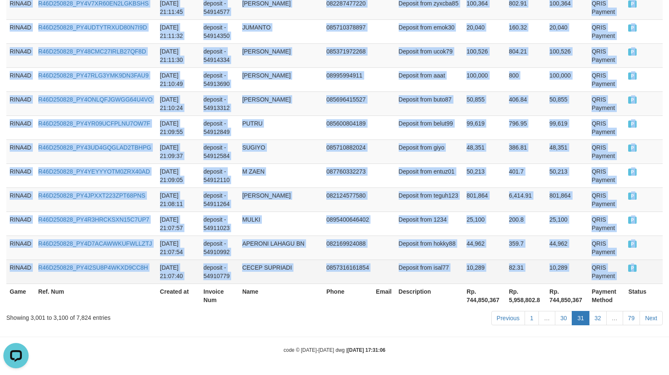
drag, startPoint x: 11, startPoint y: 168, endPoint x: 630, endPoint y: 266, distance: 626.9
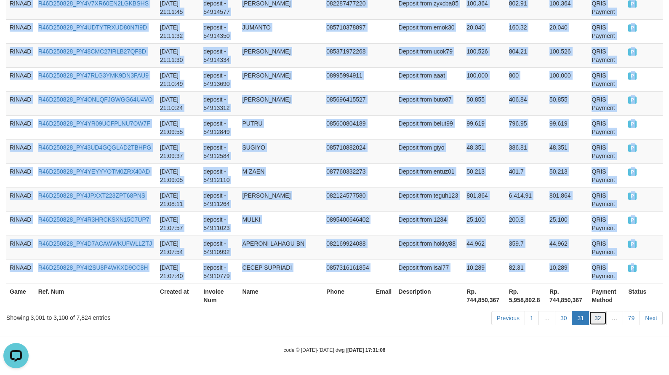
click at [601, 318] on link "32" at bounding box center [598, 318] width 18 height 14
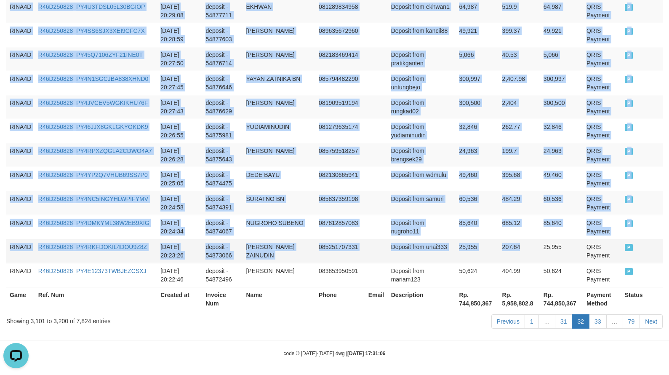
scroll to position [2452, 0]
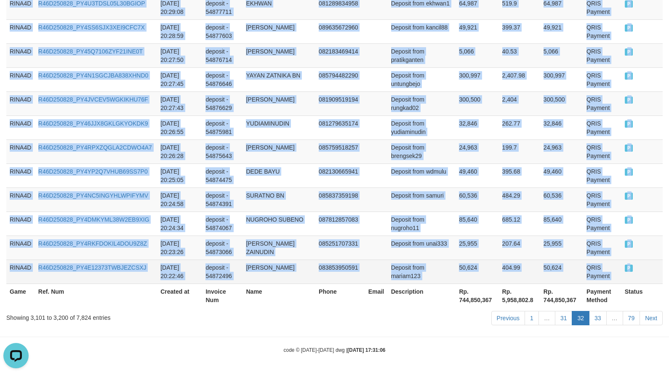
drag, startPoint x: 11, startPoint y: 211, endPoint x: 628, endPoint y: 269, distance: 619.3
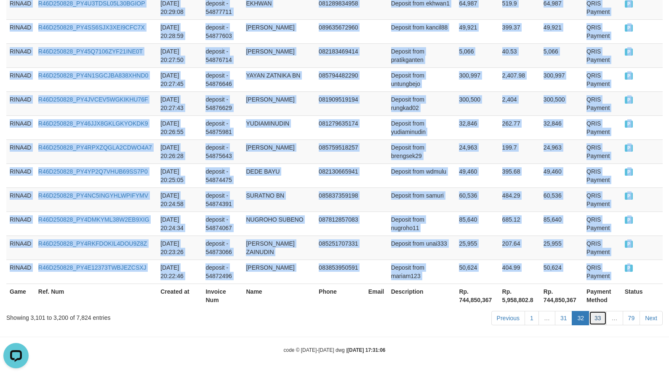
click at [601, 320] on link "33" at bounding box center [598, 318] width 18 height 14
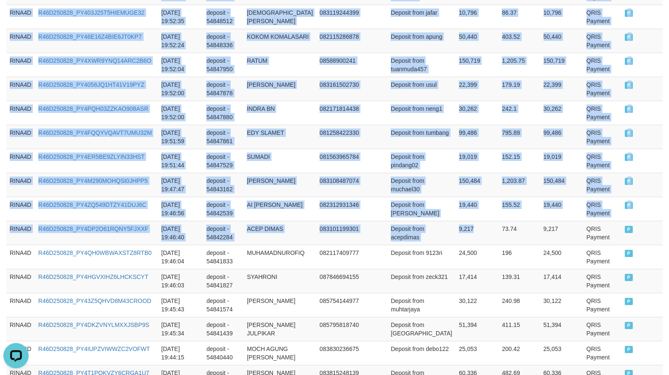
scroll to position [2444, 0]
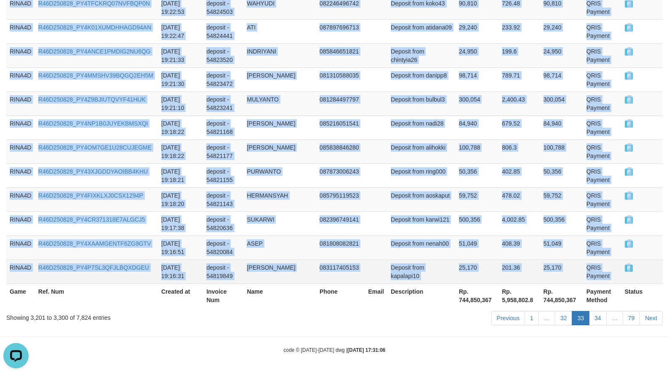
drag, startPoint x: 10, startPoint y: 250, endPoint x: 627, endPoint y: 266, distance: 616.8
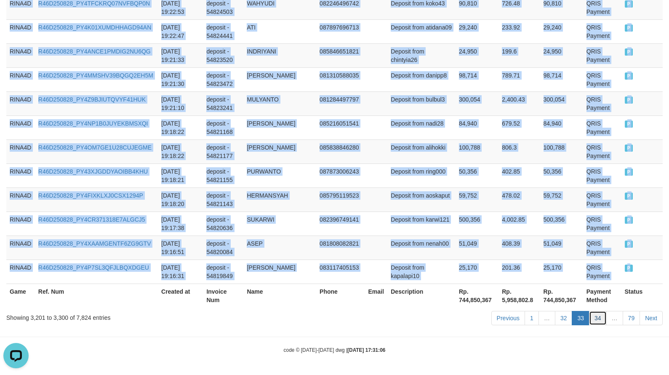
click at [599, 321] on link "34" at bounding box center [598, 318] width 18 height 14
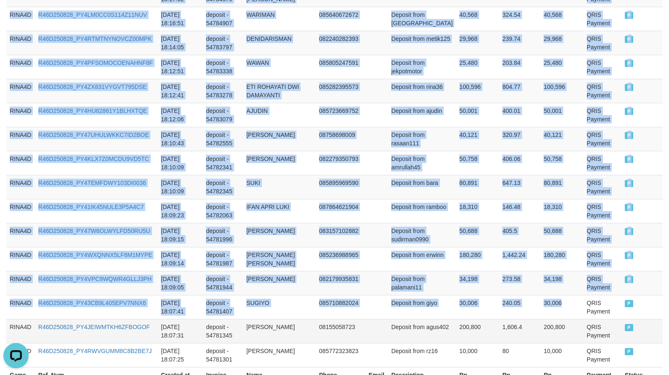
scroll to position [2452, 0]
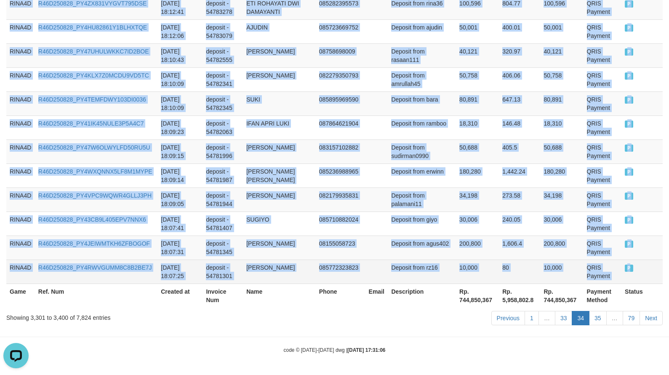
drag, startPoint x: 10, startPoint y: 212, endPoint x: 627, endPoint y: 268, distance: 619.9
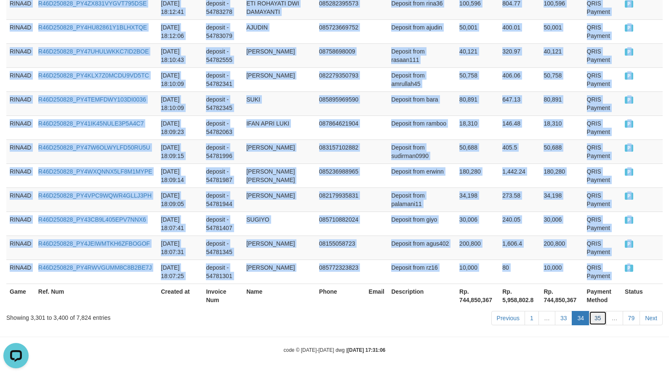
drag, startPoint x: 599, startPoint y: 318, endPoint x: 606, endPoint y: 317, distance: 6.9
click at [599, 318] on link "35" at bounding box center [598, 318] width 18 height 14
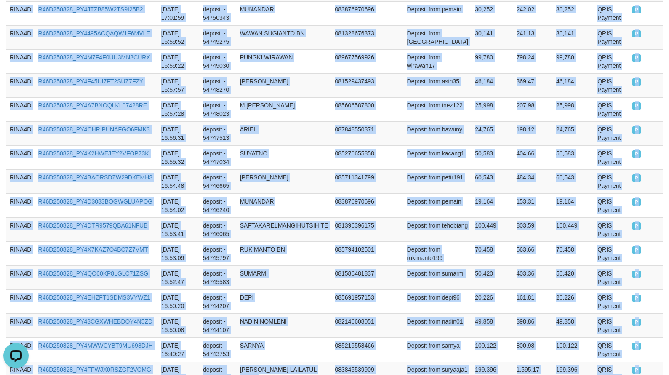
scroll to position [2444, 0]
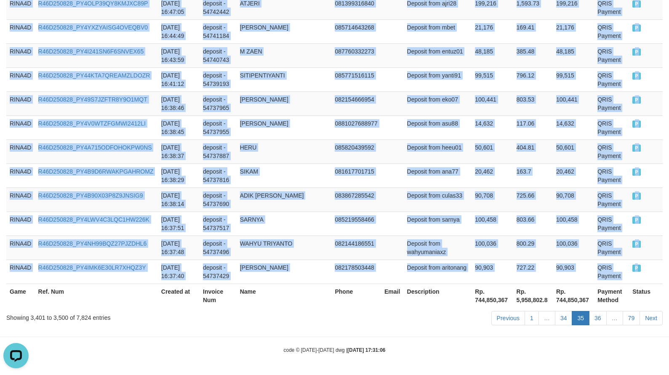
drag, startPoint x: 10, startPoint y: 209, endPoint x: 669, endPoint y: 265, distance: 661.5
click at [604, 320] on link "36" at bounding box center [598, 318] width 18 height 14
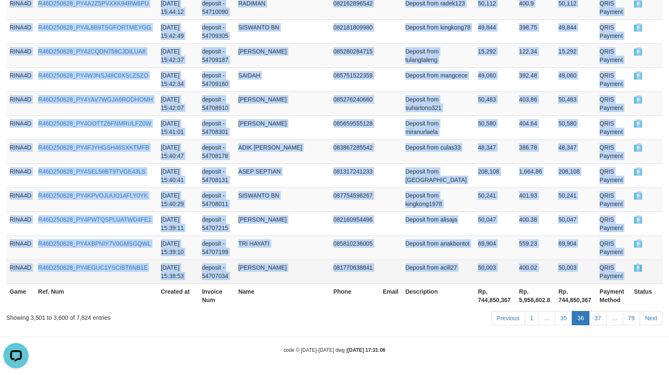
drag, startPoint x: 11, startPoint y: 168, endPoint x: 635, endPoint y: 272, distance: 633.6
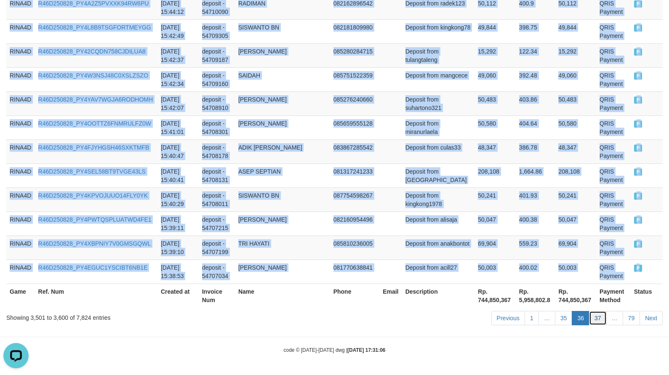
click at [593, 317] on link "37" at bounding box center [598, 318] width 18 height 14
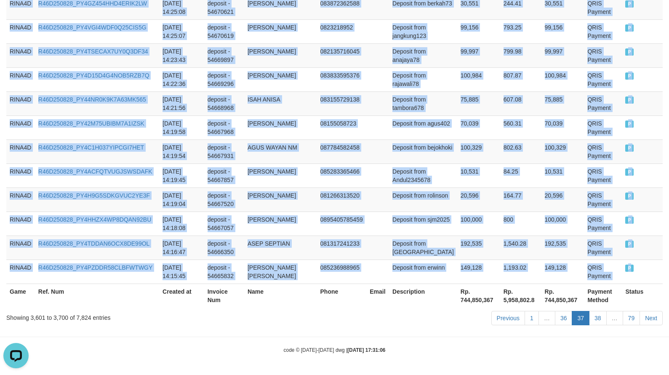
drag, startPoint x: 11, startPoint y: 211, endPoint x: 673, endPoint y: 277, distance: 665.2
click at [601, 316] on link "38" at bounding box center [598, 318] width 18 height 14
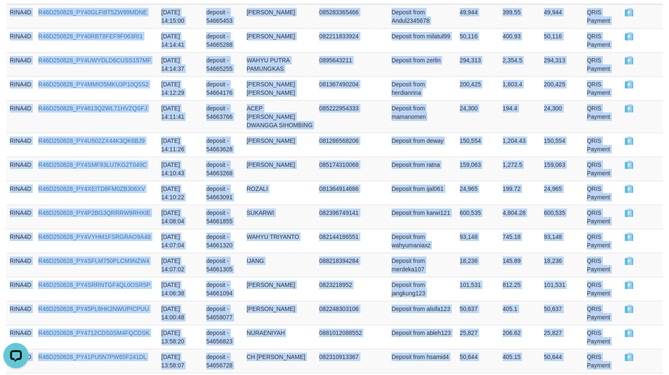
scroll to position [2461, 0]
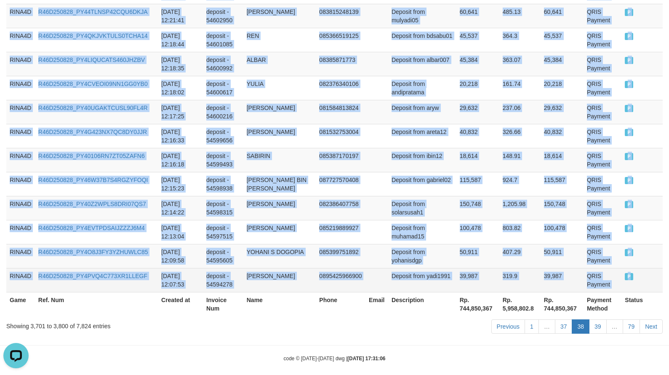
drag, startPoint x: 8, startPoint y: 255, endPoint x: 629, endPoint y: 271, distance: 621.4
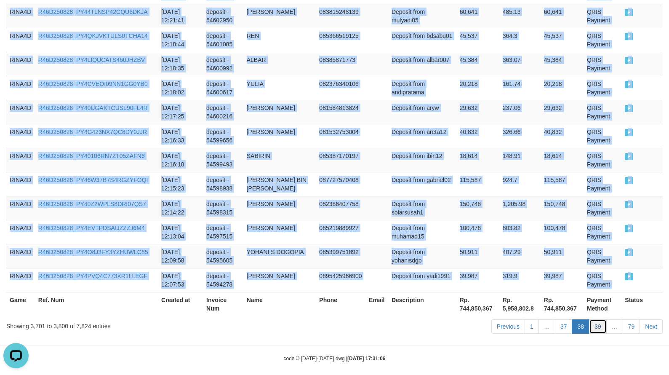
click at [600, 323] on link "39" at bounding box center [598, 326] width 18 height 14
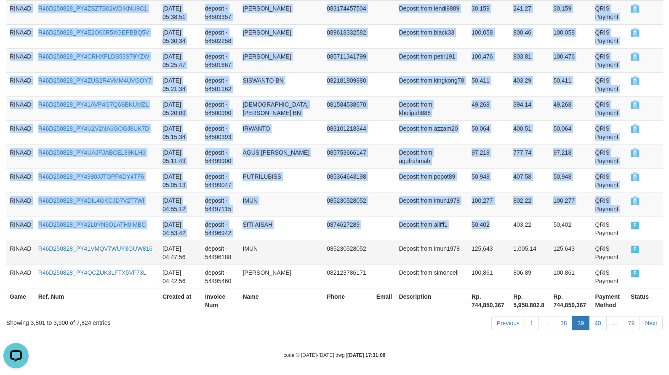
scroll to position [2444, 0]
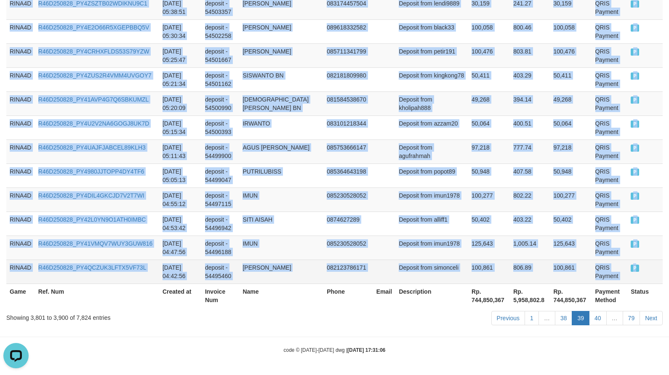
drag, startPoint x: 10, startPoint y: 211, endPoint x: 635, endPoint y: 271, distance: 627.8
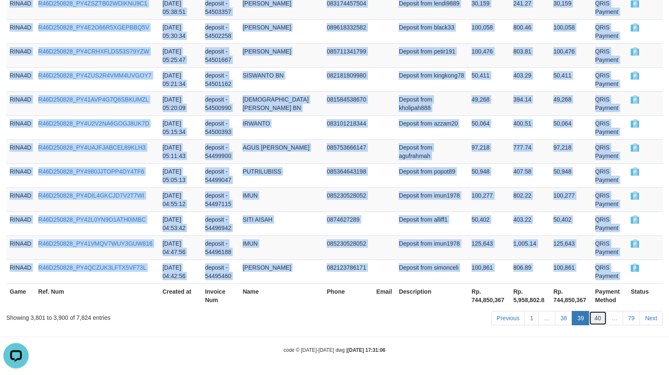
click at [595, 323] on link "40" at bounding box center [598, 318] width 18 height 14
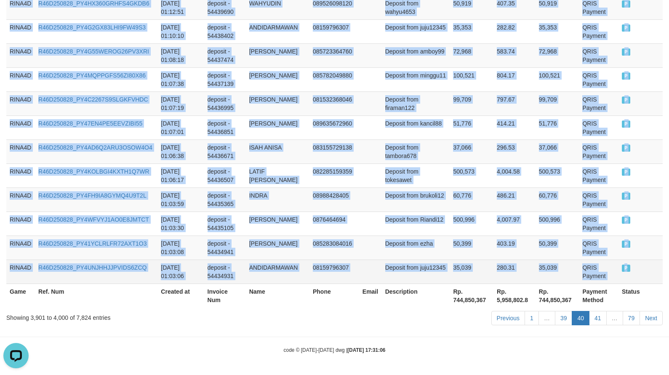
drag, startPoint x: 12, startPoint y: 253, endPoint x: 627, endPoint y: 268, distance: 615.5
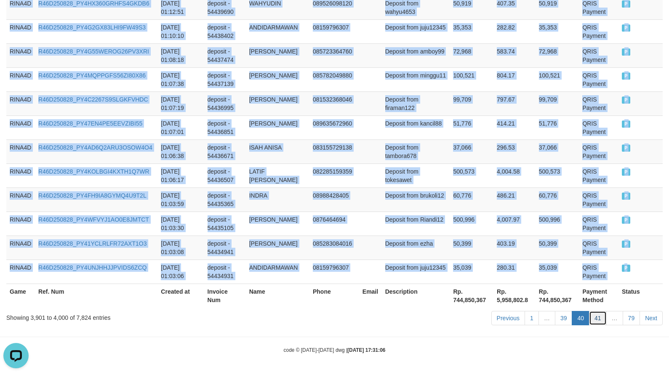
drag, startPoint x: 601, startPoint y: 318, endPoint x: 611, endPoint y: 313, distance: 11.3
click at [601, 318] on link "41" at bounding box center [598, 318] width 18 height 14
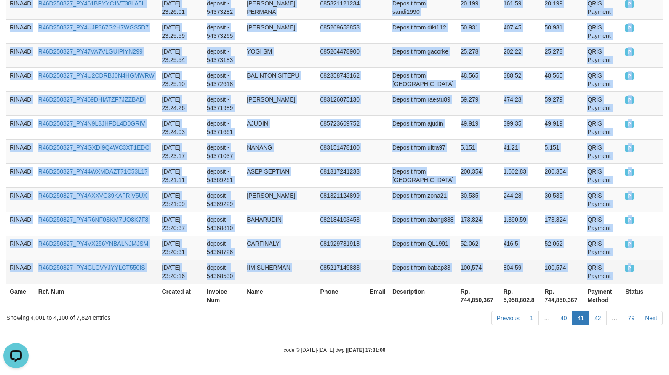
drag, startPoint x: 9, startPoint y: 253, endPoint x: 636, endPoint y: 270, distance: 626.9
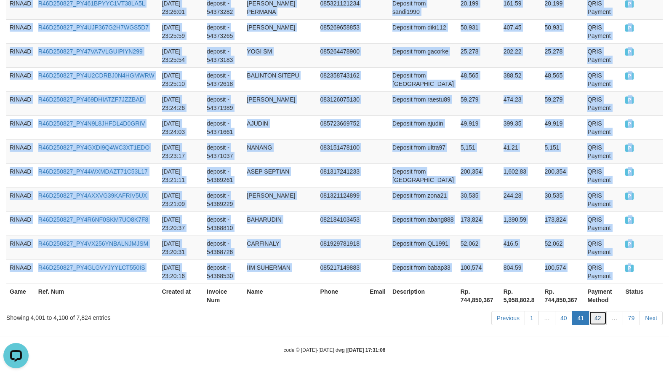
click at [601, 313] on link "42" at bounding box center [598, 318] width 18 height 14
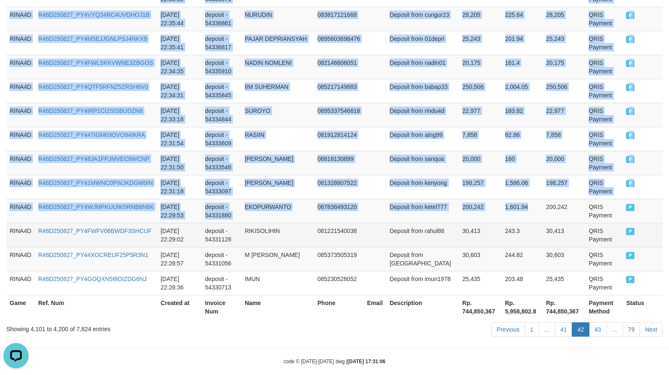
scroll to position [2461, 0]
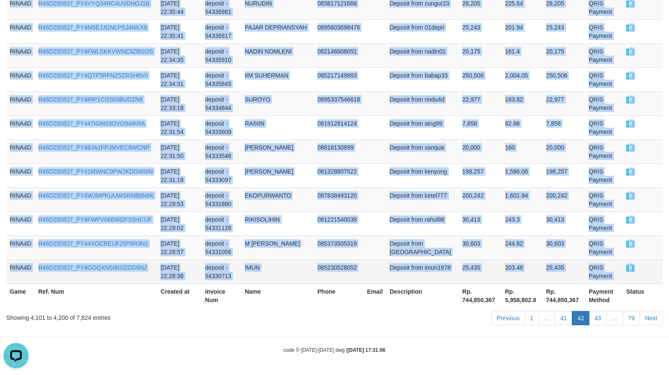
drag, startPoint x: 11, startPoint y: 170, endPoint x: 627, endPoint y: 269, distance: 624.4
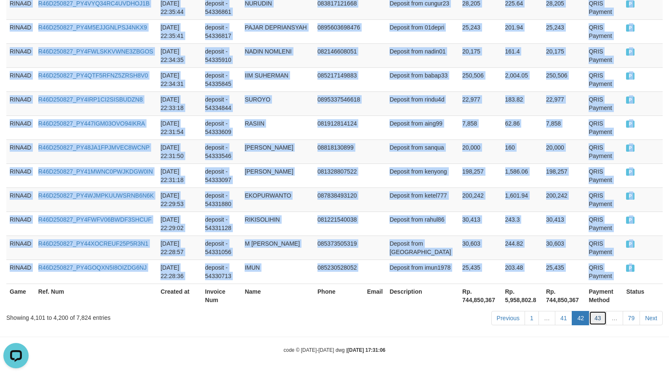
click at [602, 319] on link "43" at bounding box center [598, 318] width 18 height 14
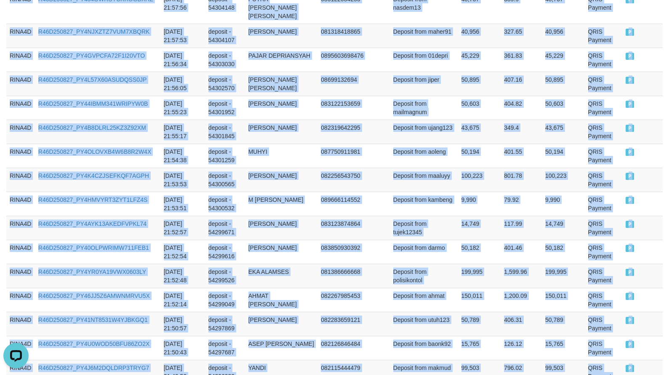
scroll to position [2444, 0]
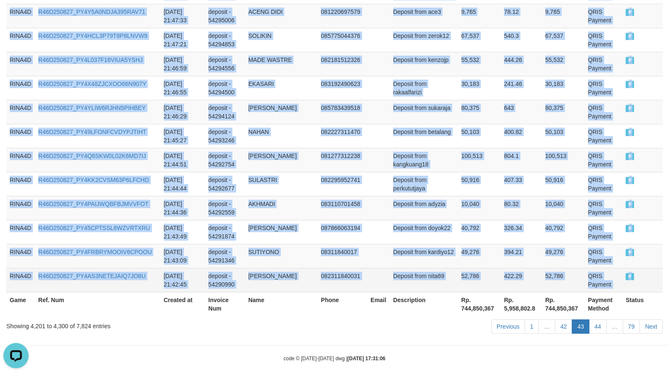
drag, startPoint x: 9, startPoint y: 213, endPoint x: 626, endPoint y: 269, distance: 619.9
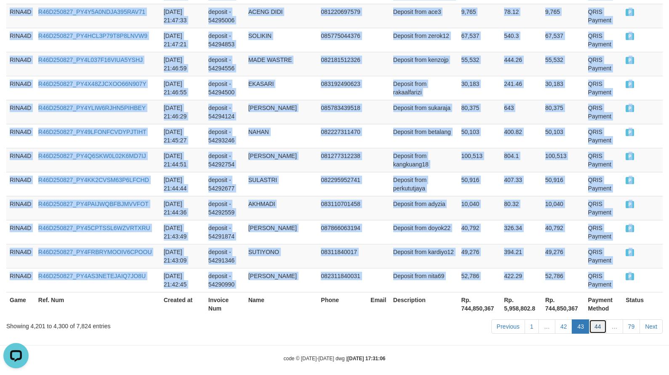
click at [596, 320] on link "44" at bounding box center [598, 326] width 18 height 14
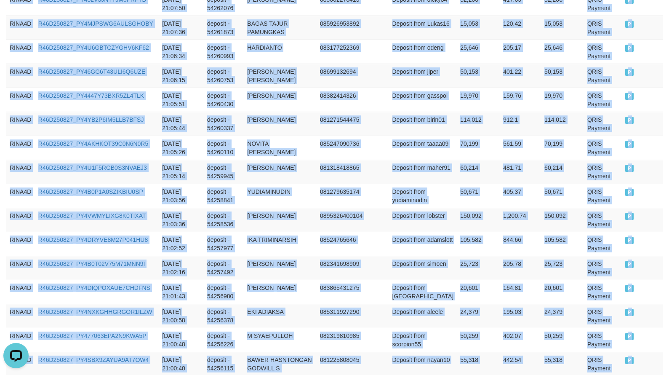
scroll to position [2452, 0]
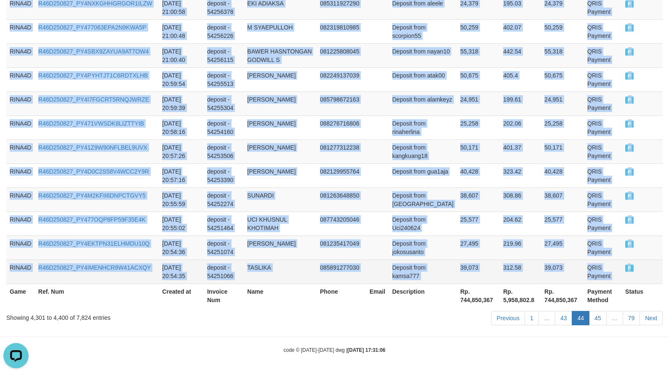
drag, startPoint x: 11, startPoint y: 213, endPoint x: 669, endPoint y: 270, distance: 660.7
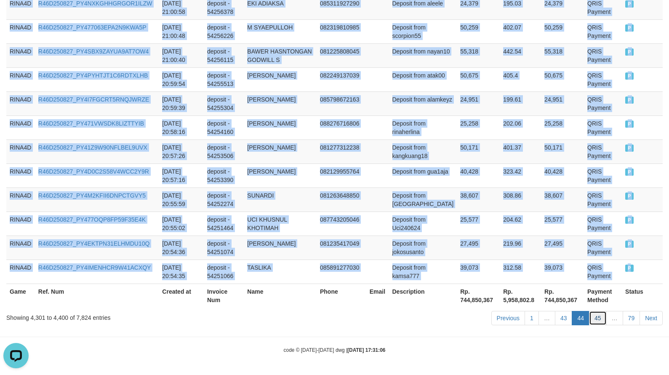
click at [596, 320] on link "45" at bounding box center [598, 318] width 18 height 14
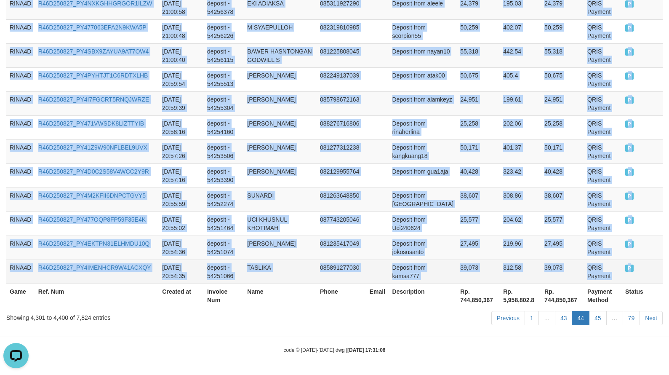
scroll to position [2444, 0]
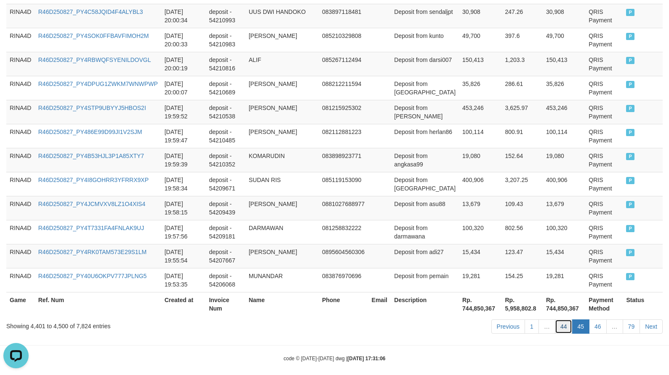
click at [563, 321] on link "44" at bounding box center [564, 326] width 18 height 14
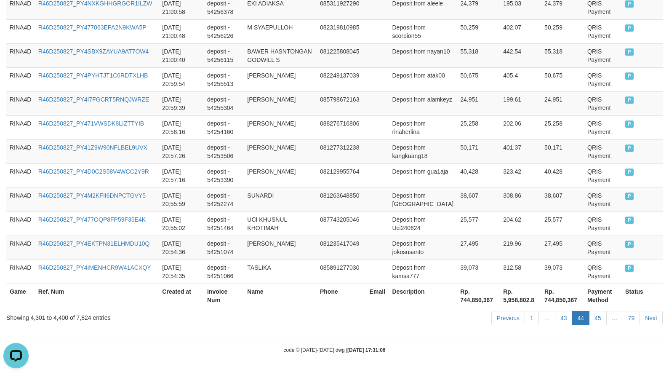
scroll to position [2452, 0]
click at [597, 317] on link "45" at bounding box center [598, 318] width 18 height 14
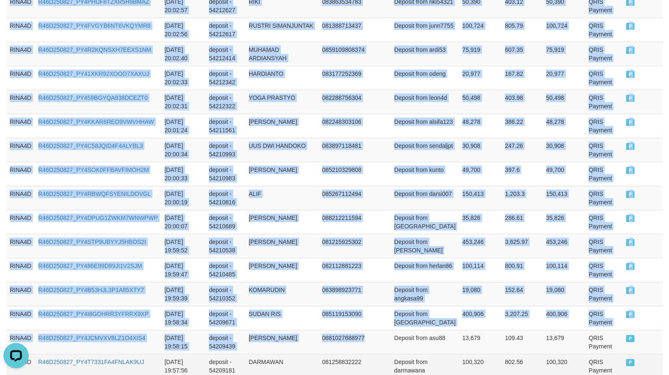
scroll to position [2444, 0]
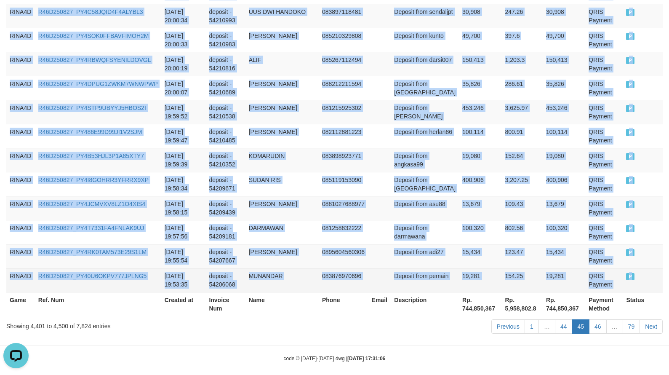
drag, startPoint x: 77, startPoint y: 173, endPoint x: 632, endPoint y: 264, distance: 562.2
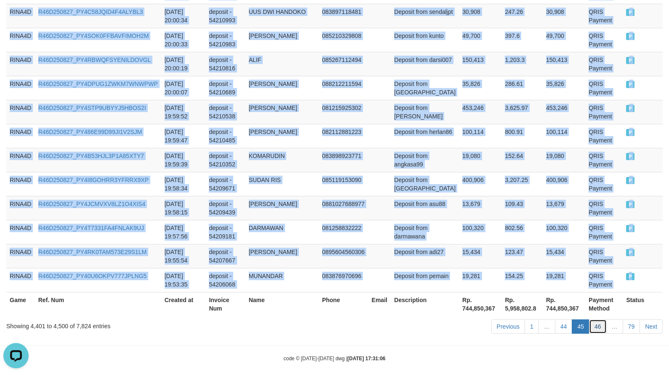
click at [596, 319] on link "46" at bounding box center [598, 326] width 18 height 14
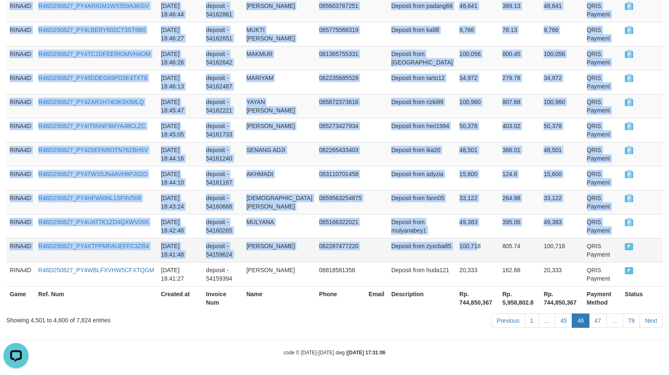
scroll to position [2452, 0]
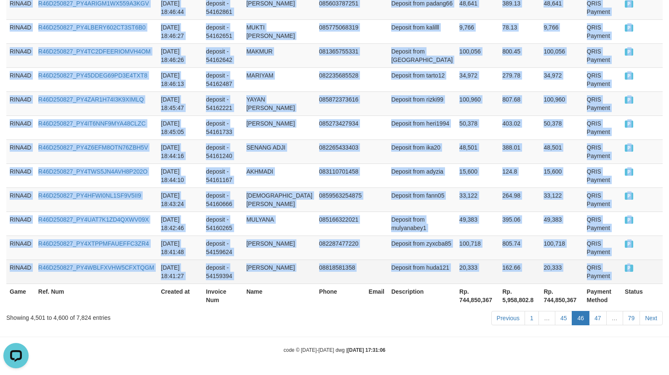
drag, startPoint x: 9, startPoint y: 255, endPoint x: 645, endPoint y: 267, distance: 636.0
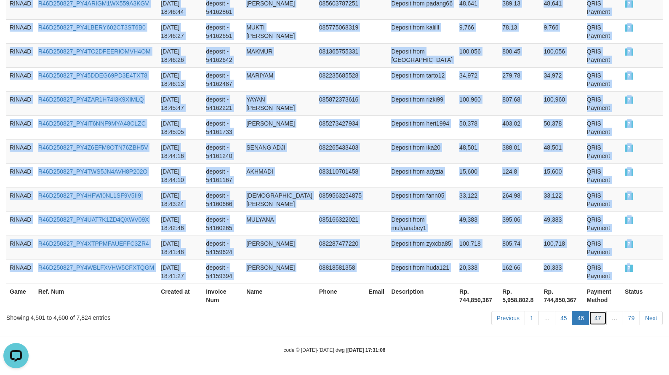
click at [601, 315] on link "47" at bounding box center [598, 318] width 18 height 14
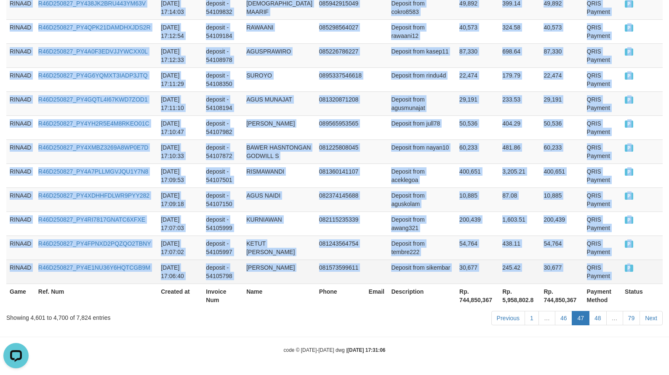
drag, startPoint x: 10, startPoint y: 294, endPoint x: 635, endPoint y: 273, distance: 624.9
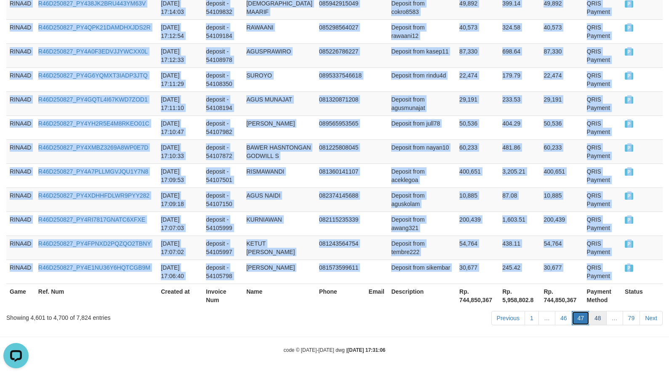
click at [588, 320] on link "47" at bounding box center [581, 318] width 18 height 14
click at [598, 320] on link "48" at bounding box center [598, 318] width 18 height 14
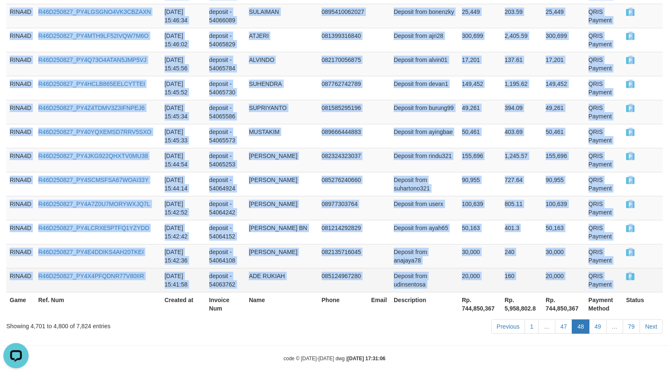
drag, startPoint x: 11, startPoint y: 168, endPoint x: 630, endPoint y: 267, distance: 626.5
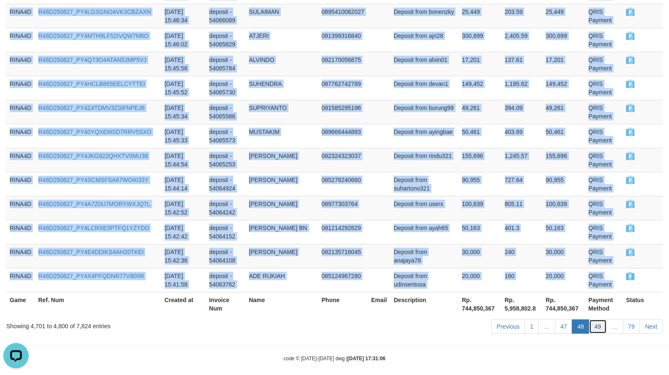
click at [595, 322] on link "49" at bounding box center [598, 326] width 18 height 14
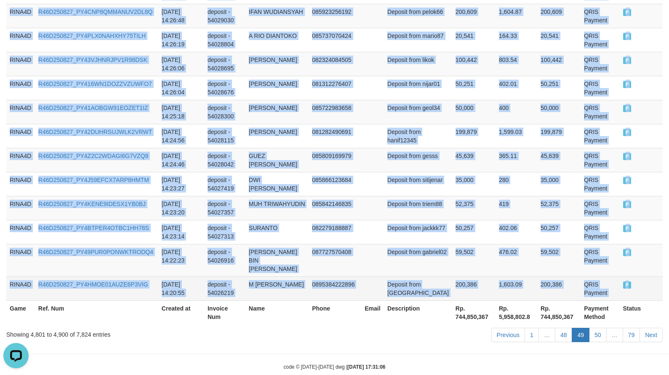
drag, startPoint x: 15, startPoint y: 171, endPoint x: 627, endPoint y: 273, distance: 621.2
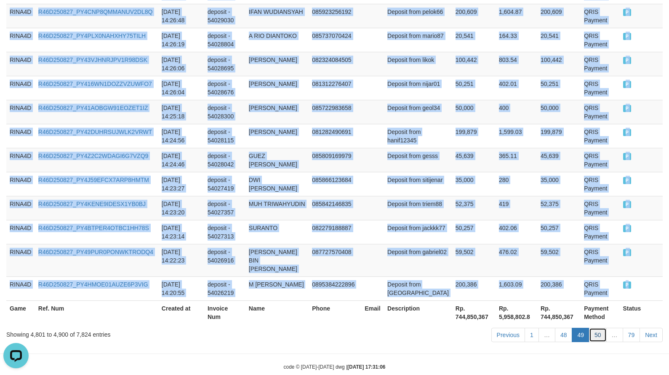
click at [597, 327] on link "50" at bounding box center [598, 334] width 18 height 14
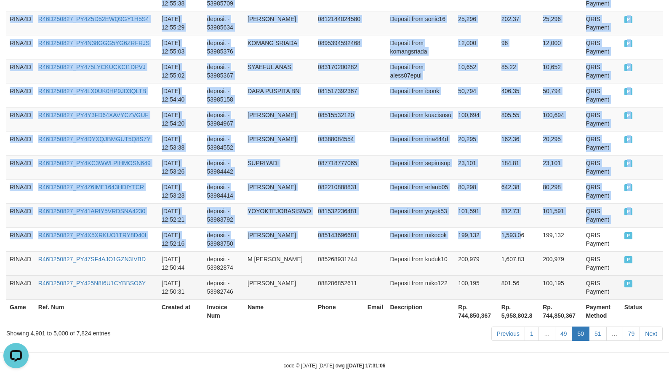
scroll to position [2444, 0]
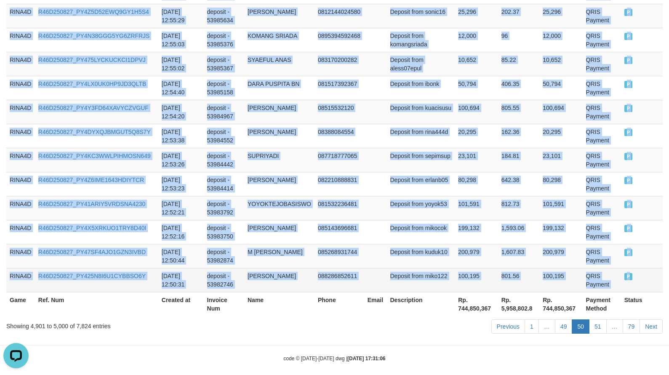
drag, startPoint x: 10, startPoint y: 212, endPoint x: 629, endPoint y: 271, distance: 621.9
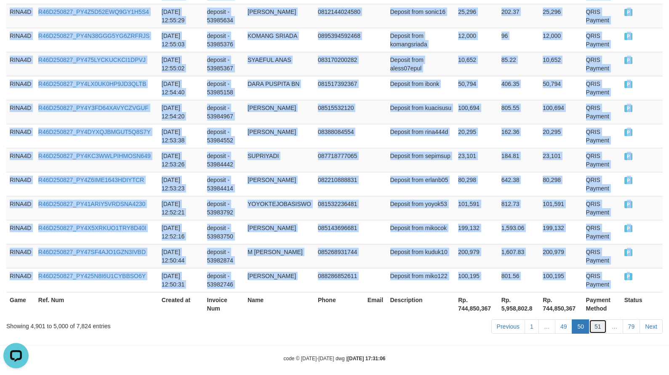
click at [601, 319] on link "51" at bounding box center [598, 326] width 18 height 14
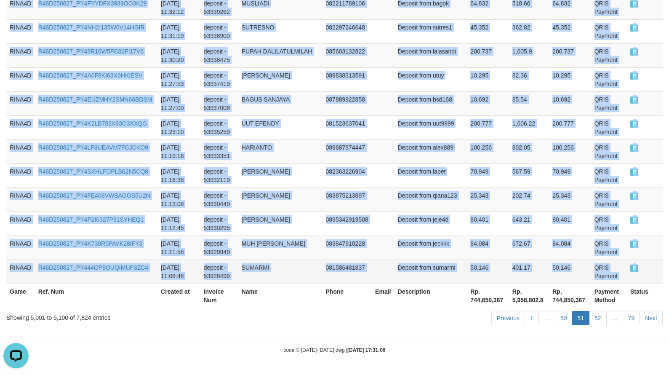
drag, startPoint x: 11, startPoint y: 213, endPoint x: 633, endPoint y: 265, distance: 624.2
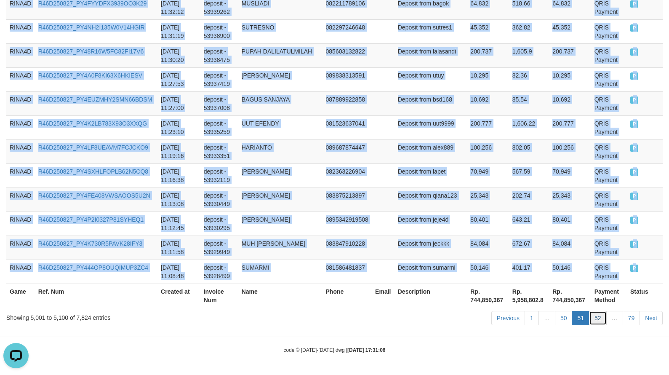
click at [600, 316] on link "52" at bounding box center [598, 318] width 18 height 14
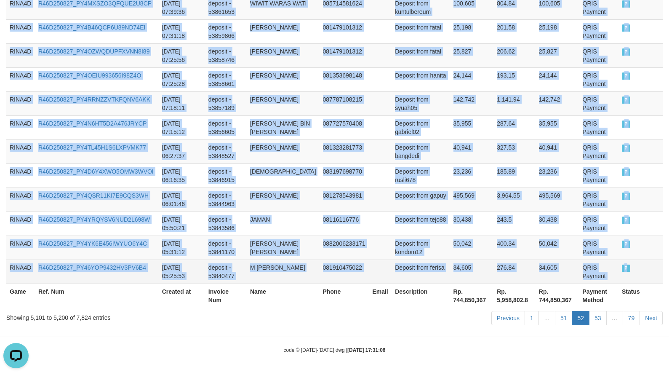
drag, startPoint x: 9, startPoint y: 212, endPoint x: 636, endPoint y: 267, distance: 629.1
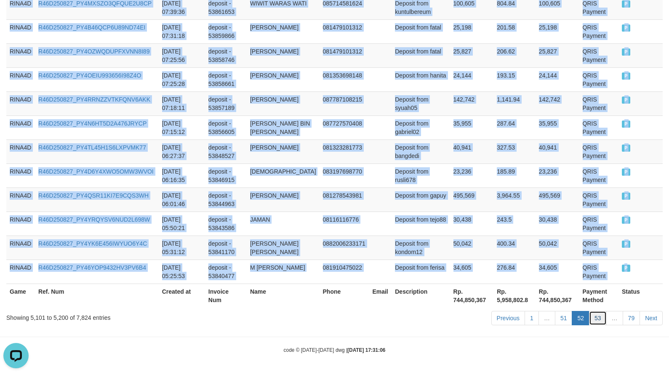
drag, startPoint x: 596, startPoint y: 317, endPoint x: 584, endPoint y: 322, distance: 13.2
click at [596, 317] on link "53" at bounding box center [598, 318] width 18 height 14
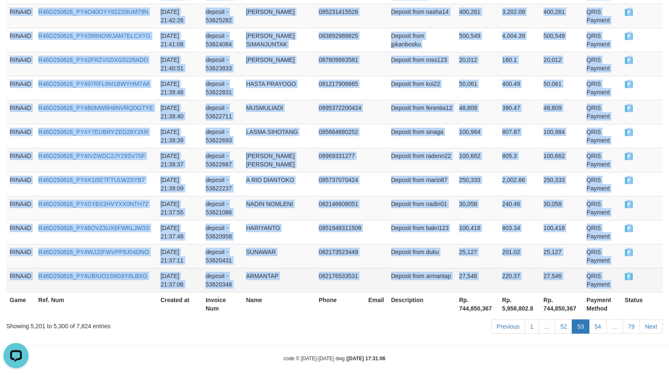
drag, startPoint x: 11, startPoint y: 160, endPoint x: 629, endPoint y: 268, distance: 627.6
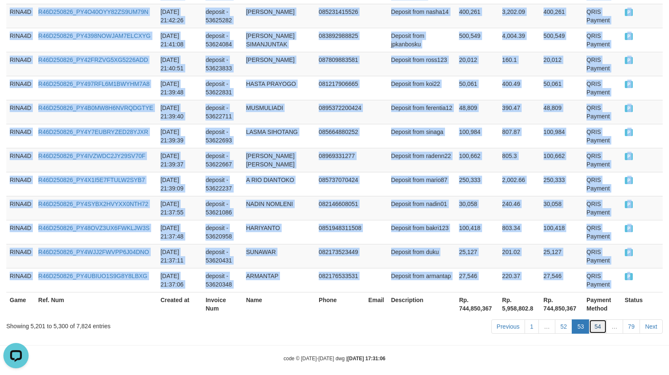
click at [597, 319] on link "54" at bounding box center [598, 326] width 18 height 14
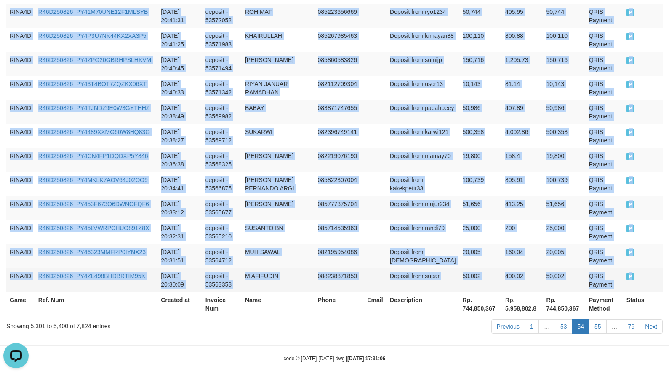
drag, startPoint x: 9, startPoint y: 170, endPoint x: 649, endPoint y: 266, distance: 647.2
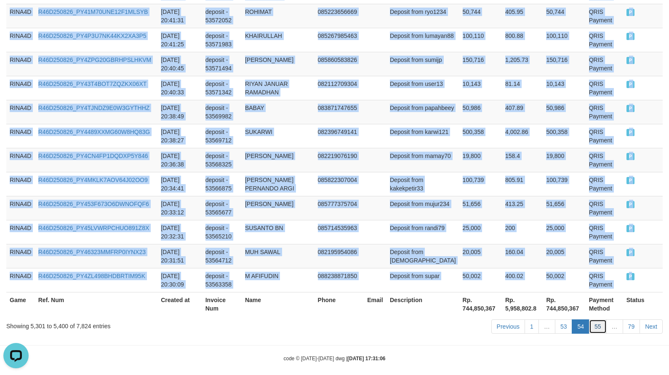
click at [599, 320] on link "55" at bounding box center [598, 326] width 18 height 14
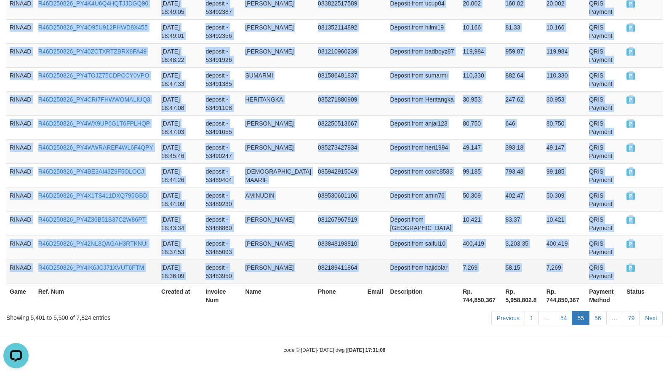
drag, startPoint x: 11, startPoint y: 169, endPoint x: 628, endPoint y: 267, distance: 624.7
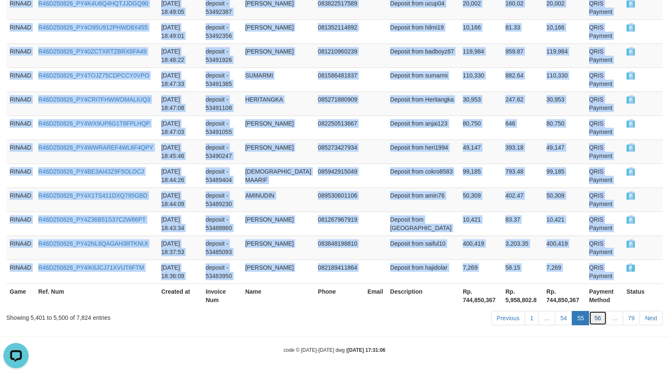
click at [598, 314] on link "56" at bounding box center [598, 318] width 18 height 14
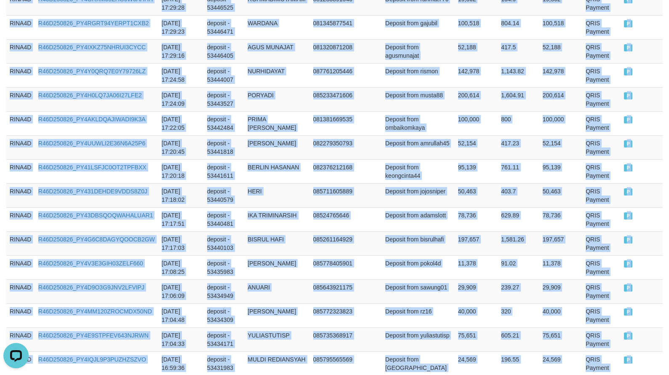
scroll to position [2461, 0]
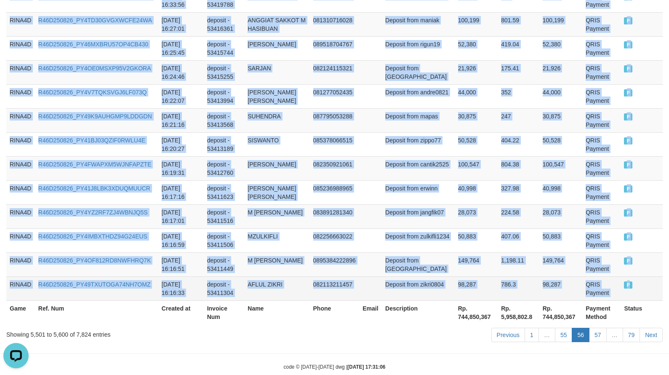
drag, startPoint x: 11, startPoint y: 211, endPoint x: 637, endPoint y: 264, distance: 628.9
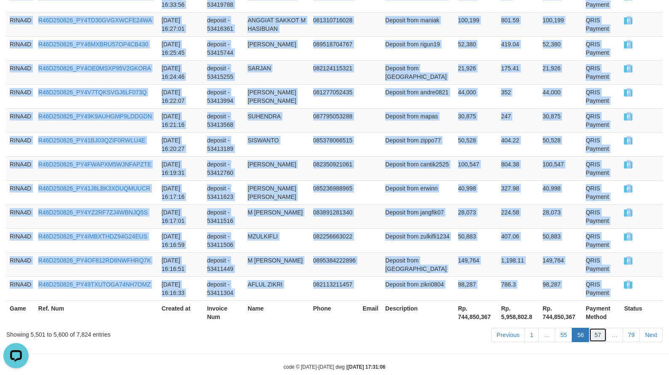
click at [599, 327] on link "57" at bounding box center [598, 334] width 18 height 14
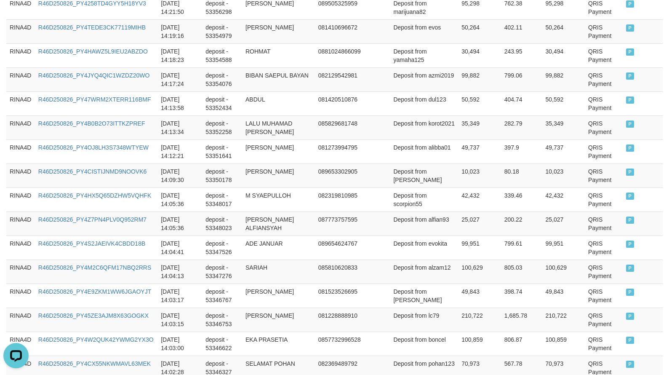
scroll to position [2444, 0]
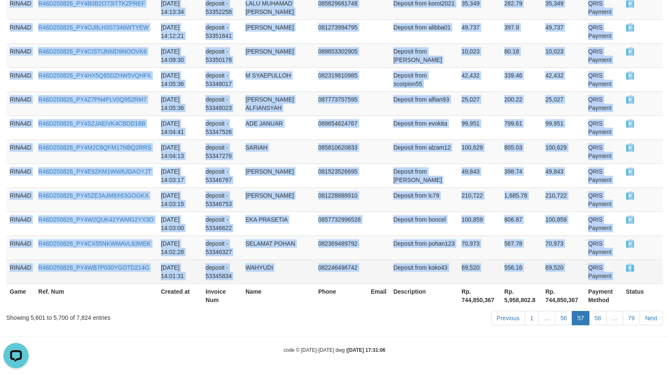
drag, startPoint x: 22, startPoint y: 258, endPoint x: 629, endPoint y: 269, distance: 607.4
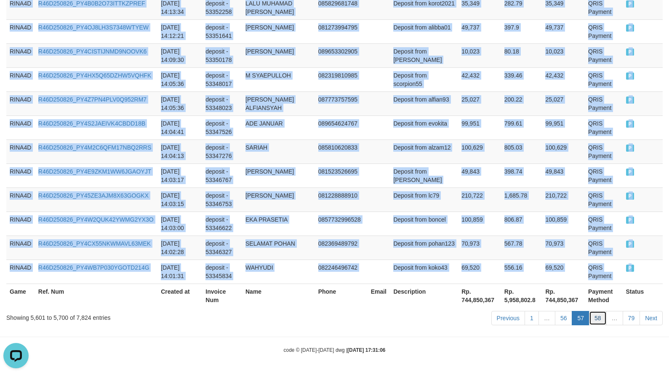
click at [594, 318] on link "58" at bounding box center [598, 318] width 18 height 14
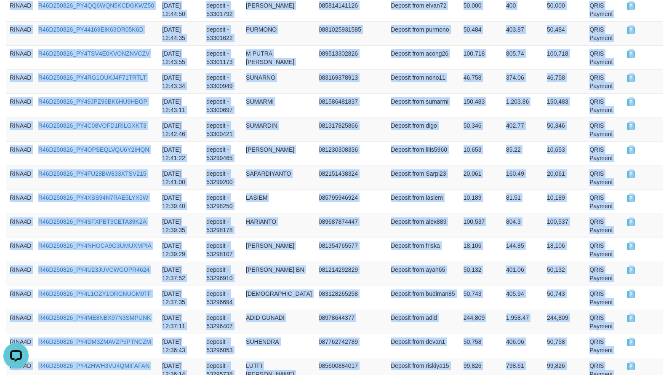
scroll to position [2452, 0]
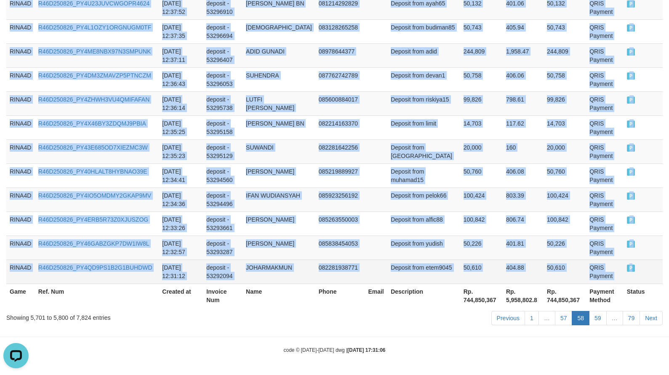
drag, startPoint x: 15, startPoint y: 171, endPoint x: 627, endPoint y: 271, distance: 620.5
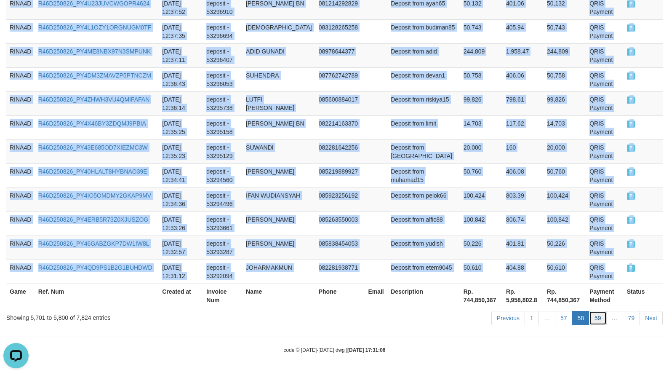
click at [598, 323] on link "59" at bounding box center [598, 318] width 18 height 14
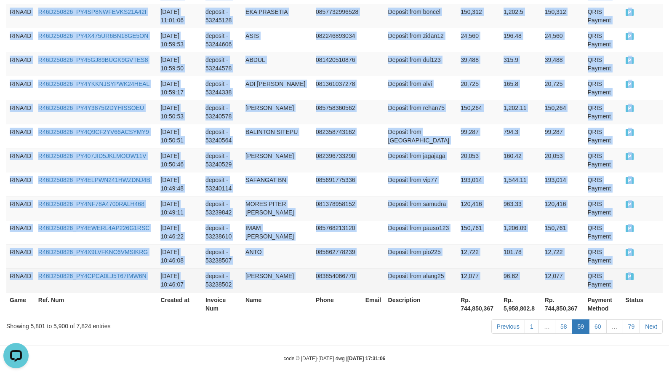
drag, startPoint x: 11, startPoint y: 166, endPoint x: 627, endPoint y: 267, distance: 624.4
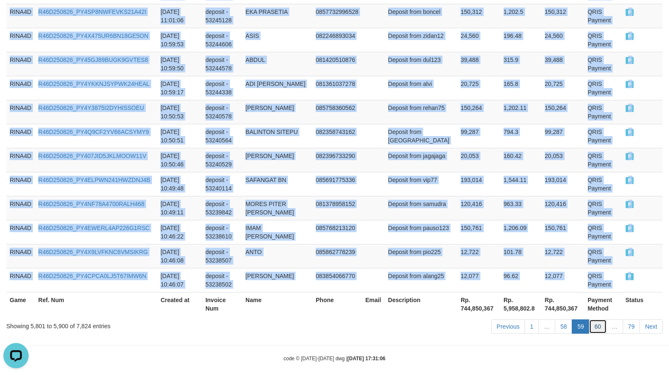
drag, startPoint x: 600, startPoint y: 319, endPoint x: 588, endPoint y: 323, distance: 12.0
click at [600, 319] on link "60" at bounding box center [598, 326] width 18 height 14
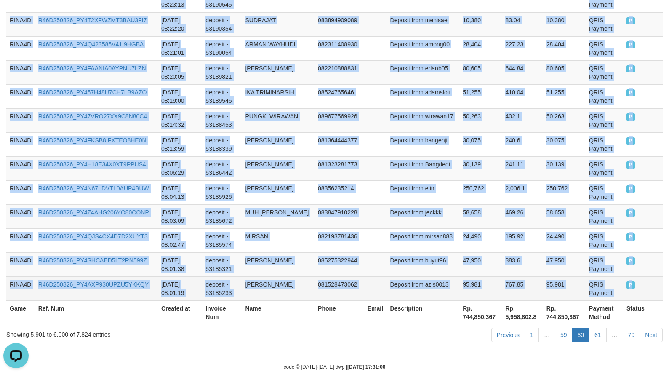
drag, startPoint x: 11, startPoint y: 170, endPoint x: 631, endPoint y: 275, distance: 628.8
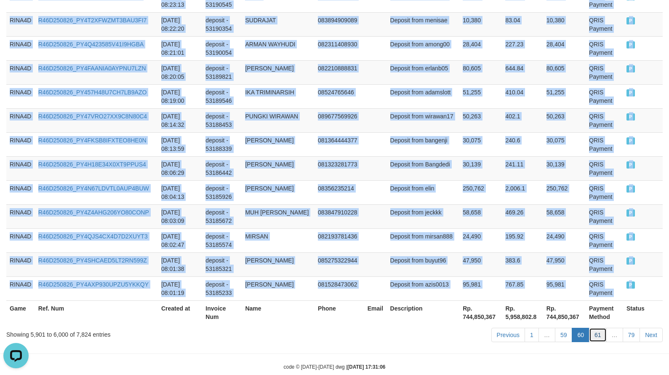
click at [600, 327] on link "61" at bounding box center [598, 334] width 18 height 14
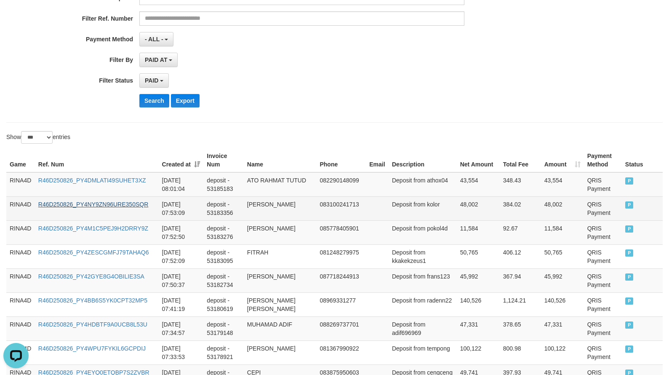
scroll to position [160, 0]
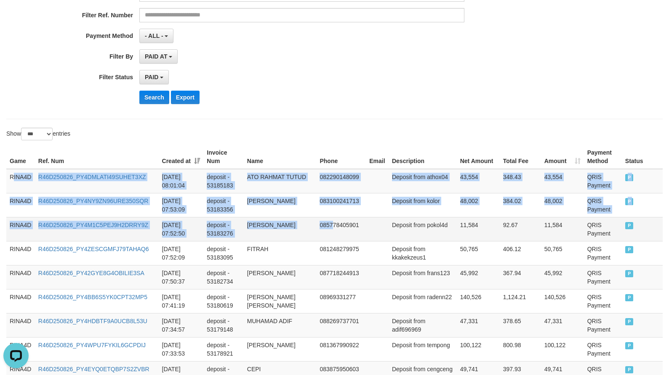
drag, startPoint x: 13, startPoint y: 179, endPoint x: 90, endPoint y: 210, distance: 82.8
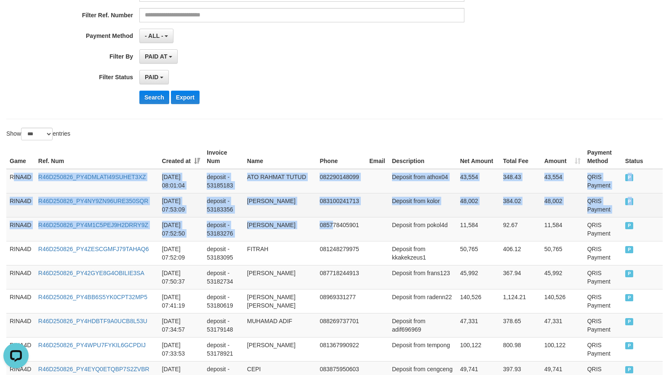
drag, startPoint x: 22, startPoint y: 195, endPoint x: 16, endPoint y: 187, distance: 10.5
click at [22, 195] on td "RINA4D" at bounding box center [20, 205] width 29 height 24
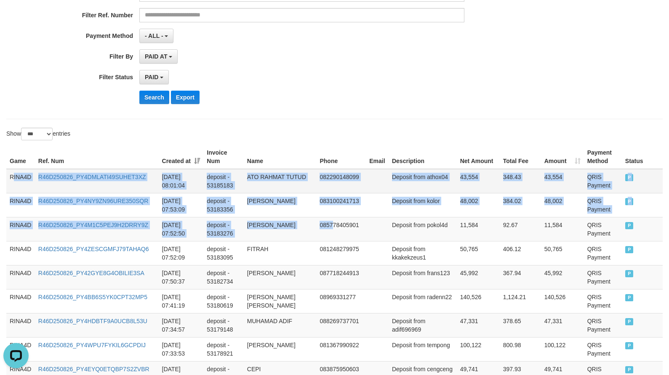
click at [15, 186] on td "RINA4D" at bounding box center [20, 181] width 29 height 24
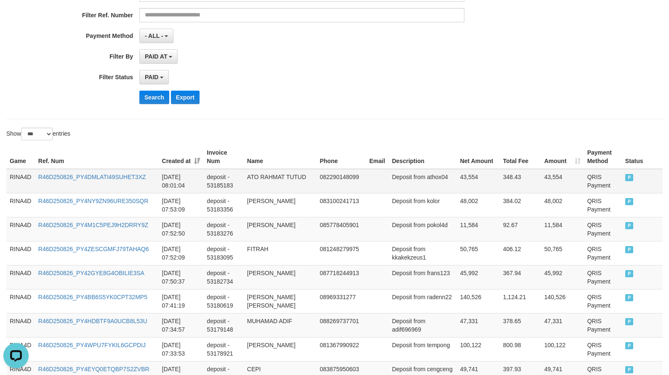
click at [8, 177] on td "RINA4D" at bounding box center [20, 181] width 29 height 24
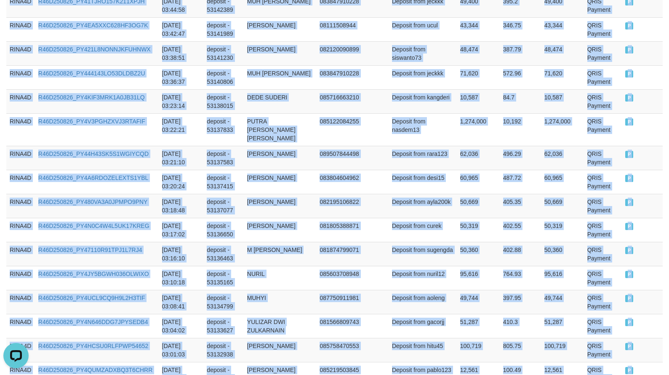
scroll to position [2452, 0]
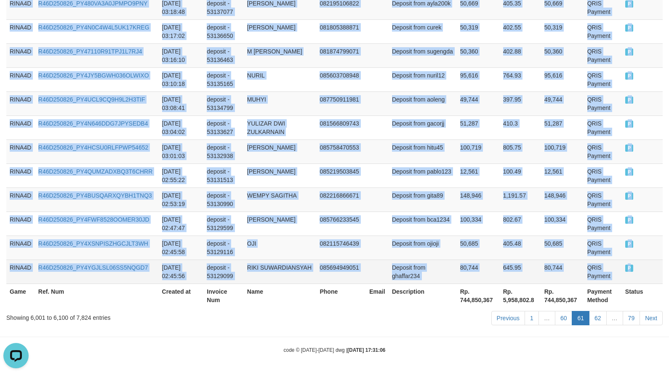
drag, startPoint x: 221, startPoint y: 194, endPoint x: 629, endPoint y: 270, distance: 414.9
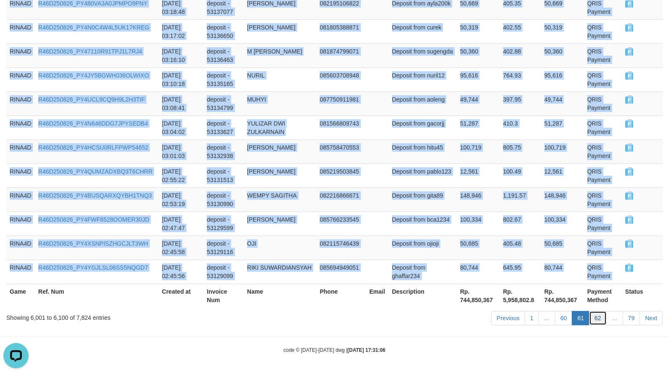
click at [599, 316] on link "62" at bounding box center [598, 318] width 18 height 14
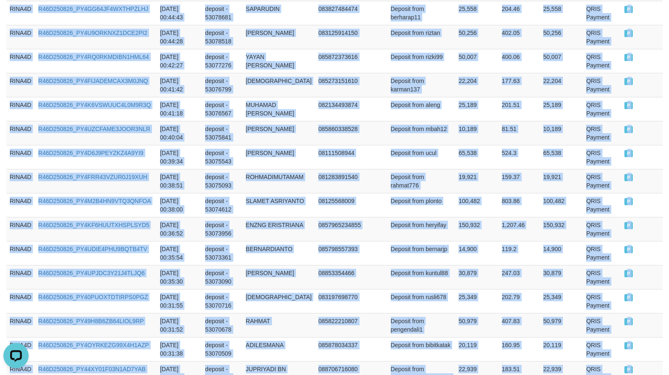
scroll to position [2444, 0]
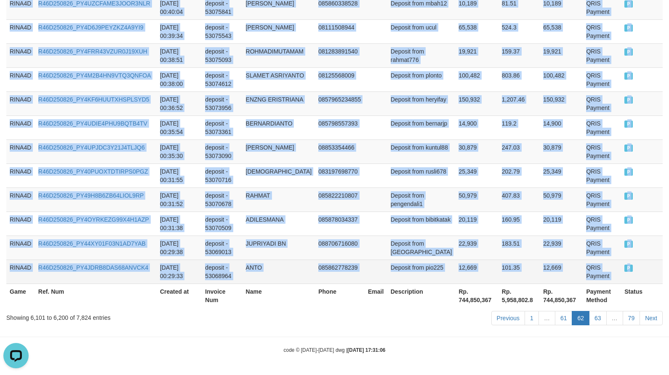
drag, startPoint x: 8, startPoint y: 212, endPoint x: 633, endPoint y: 269, distance: 627.2
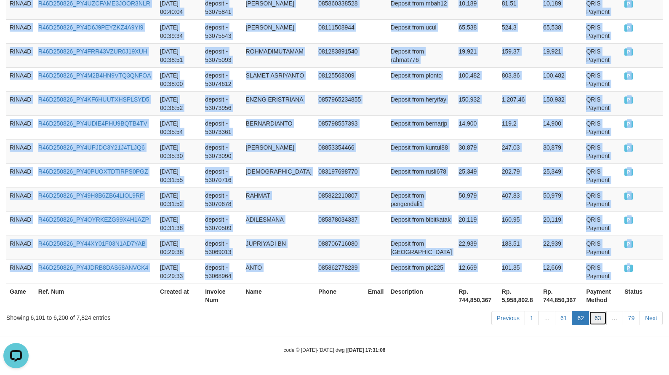
click at [600, 319] on link "63" at bounding box center [598, 318] width 18 height 14
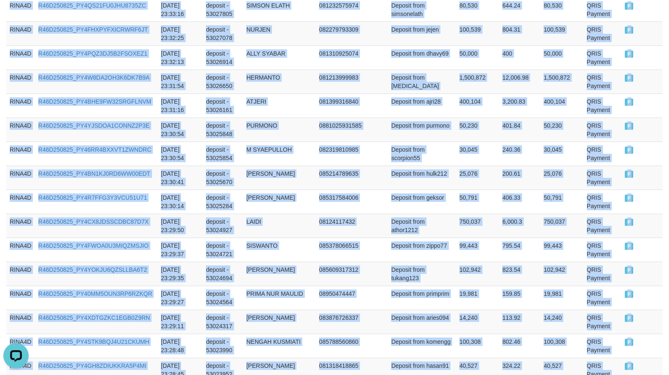
scroll to position [2452, 0]
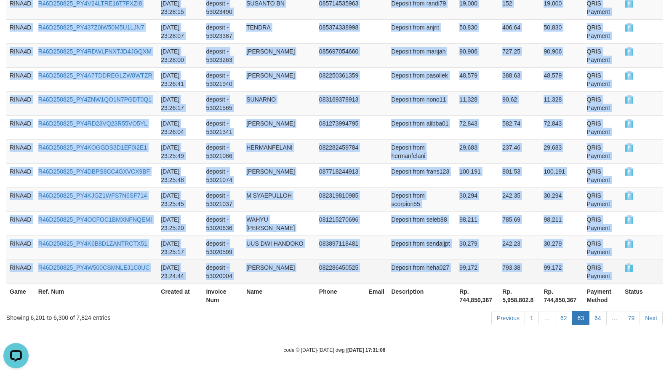
drag, startPoint x: 10, startPoint y: 128, endPoint x: 632, endPoint y: 265, distance: 637.5
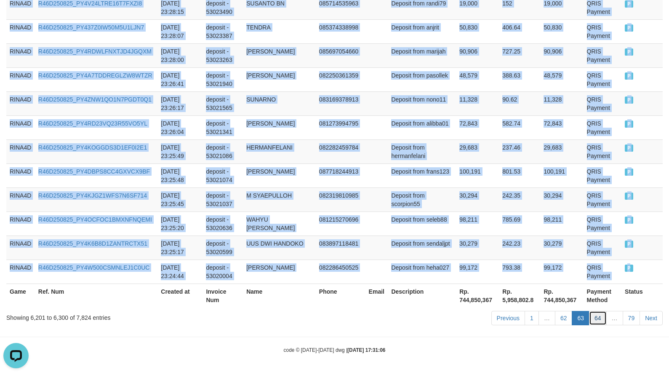
click at [598, 316] on link "64" at bounding box center [598, 318] width 18 height 14
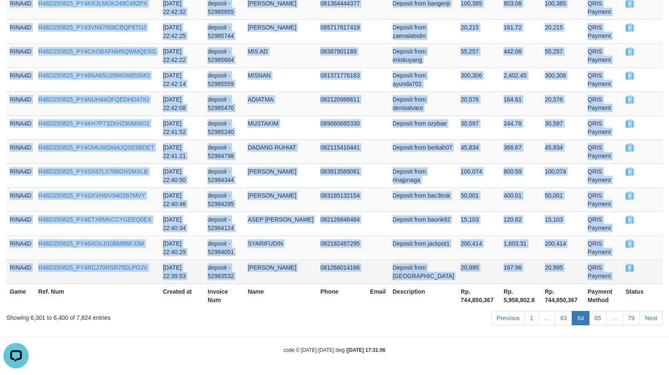
drag, startPoint x: 11, startPoint y: 157, endPoint x: 630, endPoint y: 269, distance: 628.8
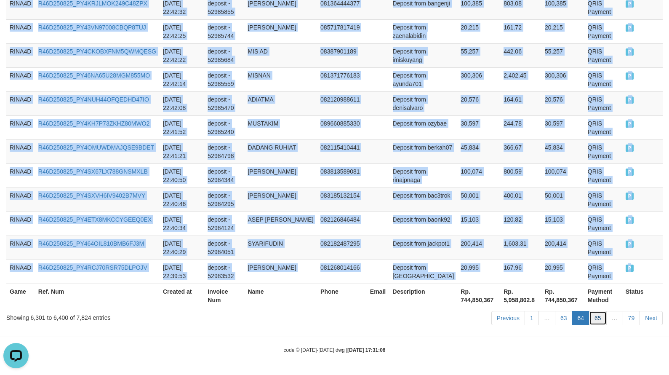
click at [600, 317] on link "65" at bounding box center [598, 318] width 18 height 14
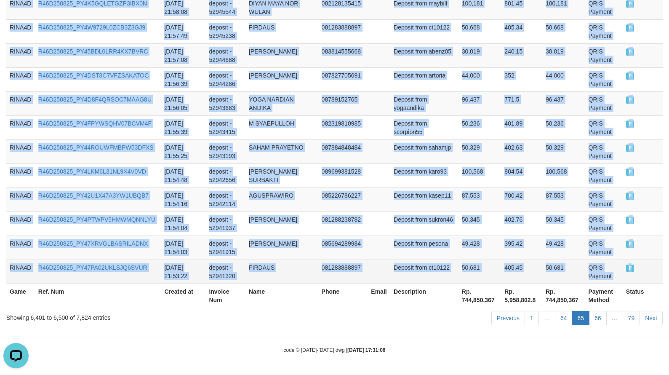
drag, startPoint x: 10, startPoint y: 212, endPoint x: 648, endPoint y: 265, distance: 640.2
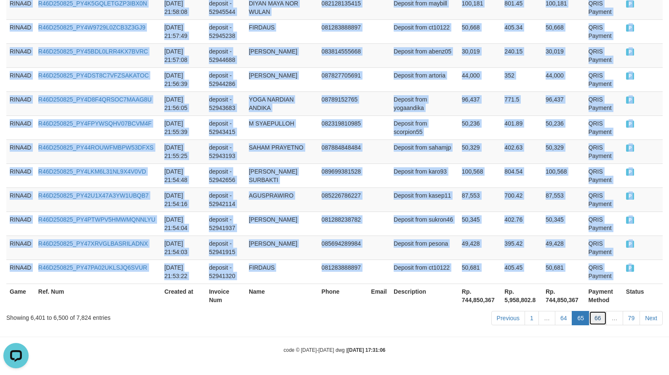
click at [605, 320] on link "66" at bounding box center [598, 318] width 18 height 14
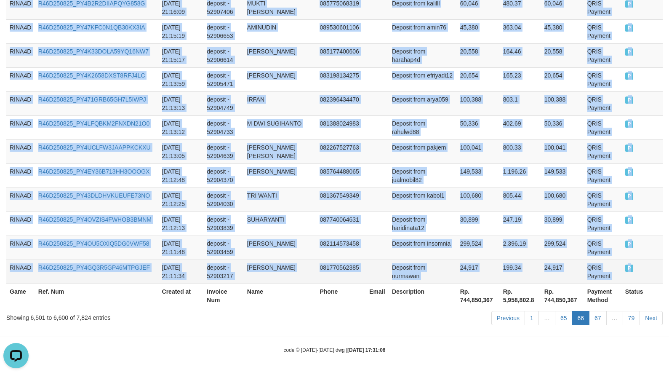
drag, startPoint x: 10, startPoint y: 213, endPoint x: 627, endPoint y: 267, distance: 618.9
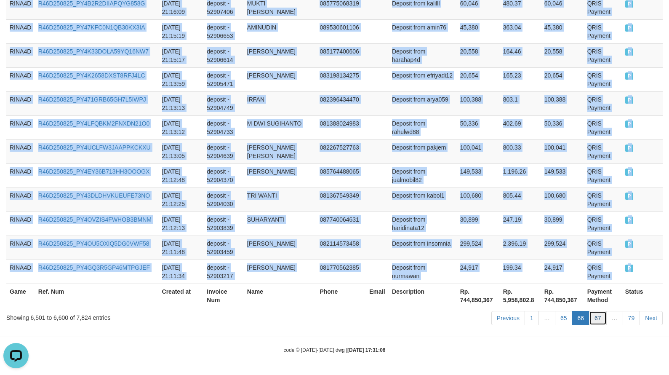
click at [597, 318] on link "67" at bounding box center [598, 318] width 18 height 14
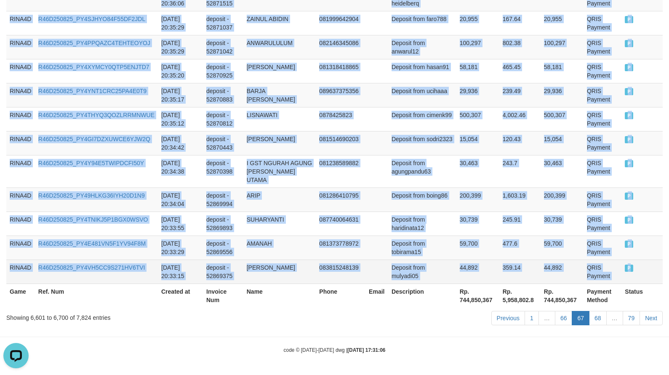
drag, startPoint x: 9, startPoint y: 169, endPoint x: 627, endPoint y: 267, distance: 626.0
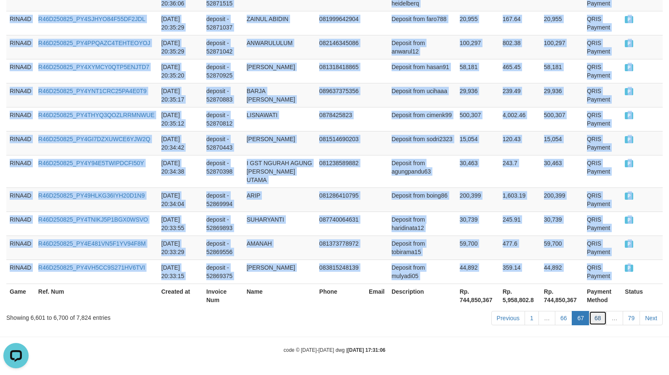
click at [597, 319] on link "68" at bounding box center [598, 318] width 18 height 14
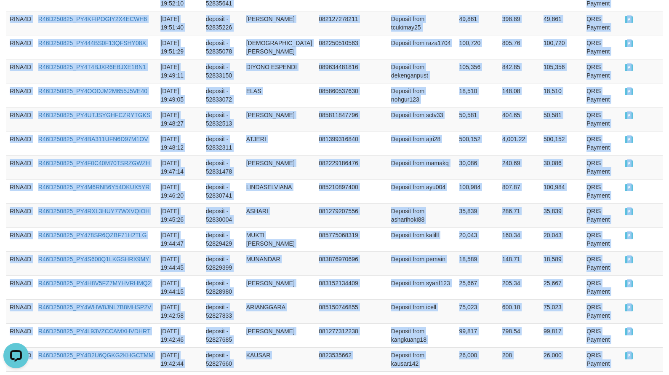
scroll to position [2444, 0]
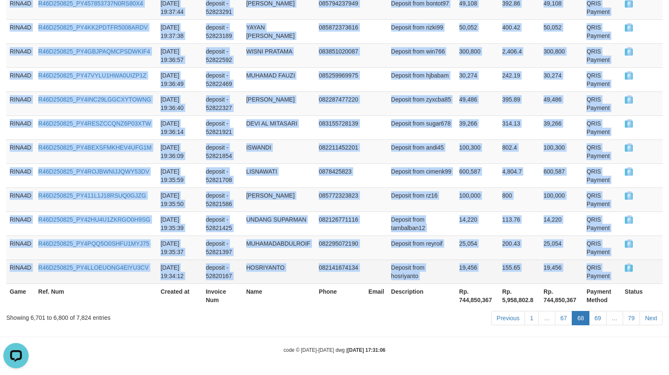
drag, startPoint x: 11, startPoint y: 211, endPoint x: 634, endPoint y: 263, distance: 625.0
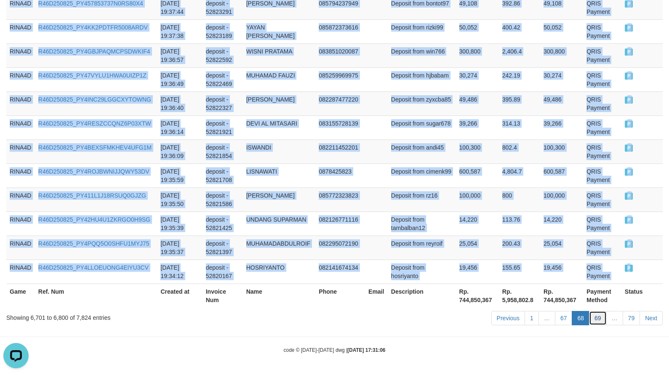
click at [598, 320] on link "69" at bounding box center [598, 318] width 18 height 14
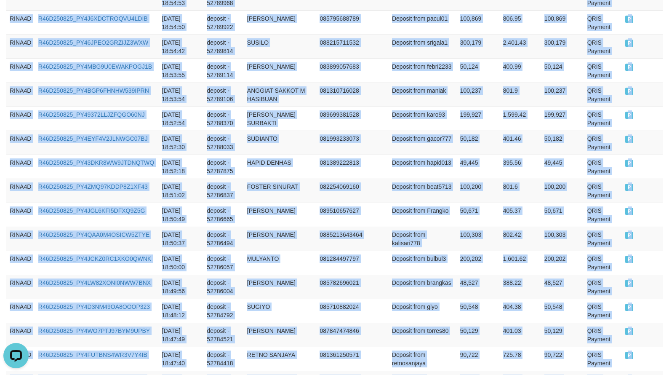
scroll to position [2452, 0]
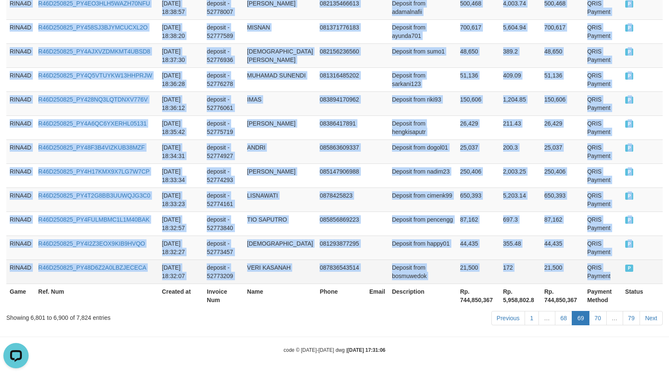
drag, startPoint x: 11, startPoint y: 160, endPoint x: 624, endPoint y: 271, distance: 622.8
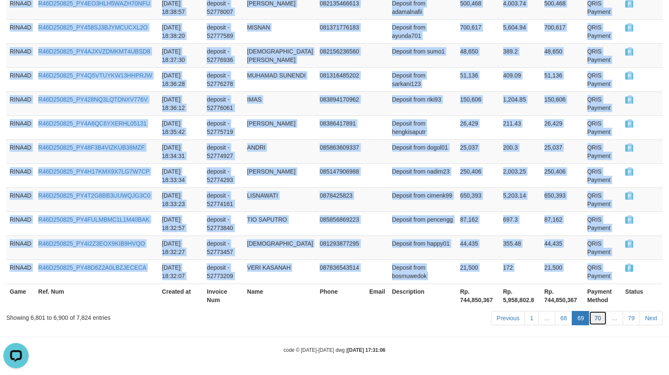
click at [599, 318] on link "70" at bounding box center [598, 318] width 18 height 14
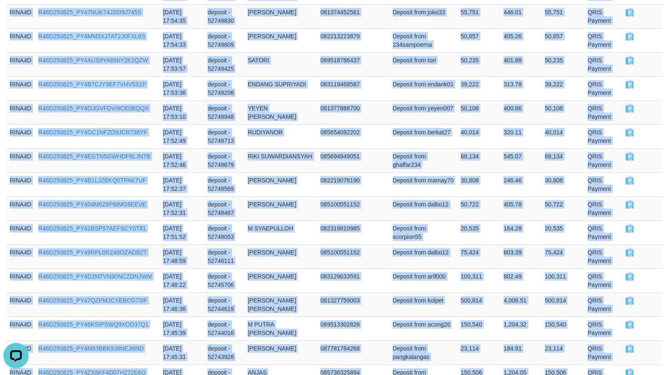
scroll to position [2461, 0]
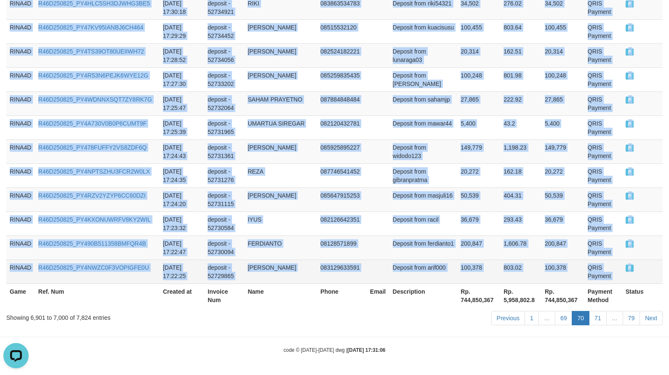
drag, startPoint x: 10, startPoint y: 254, endPoint x: 633, endPoint y: 269, distance: 622.6
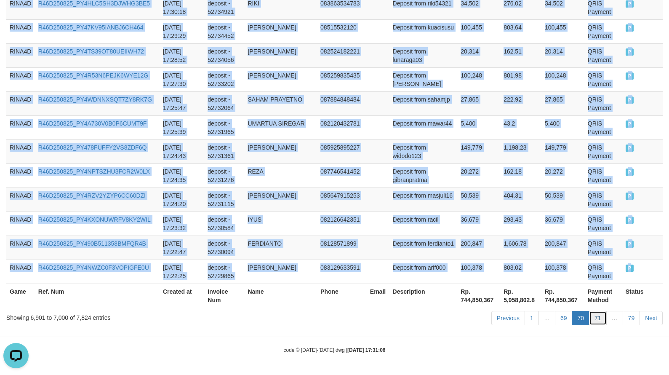
click at [594, 315] on link "71" at bounding box center [598, 318] width 18 height 14
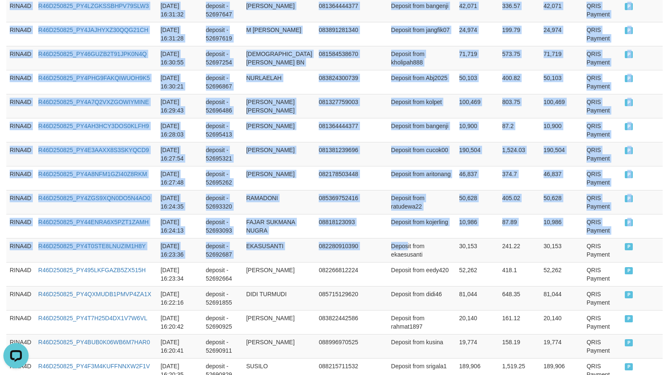
scroll to position [2452, 0]
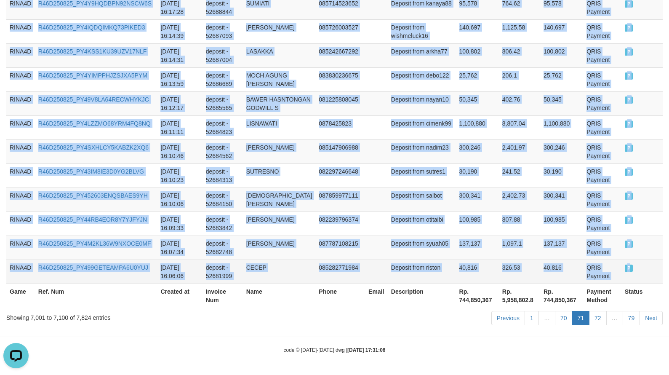
drag, startPoint x: 9, startPoint y: 213, endPoint x: 628, endPoint y: 271, distance: 621.3
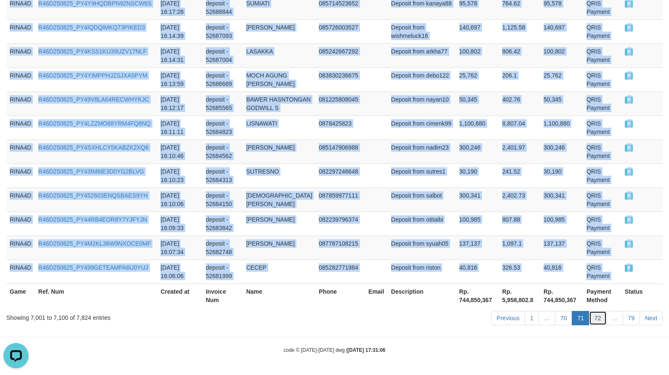
drag, startPoint x: 593, startPoint y: 316, endPoint x: 587, endPoint y: 317, distance: 6.7
click at [593, 316] on link "72" at bounding box center [598, 318] width 18 height 14
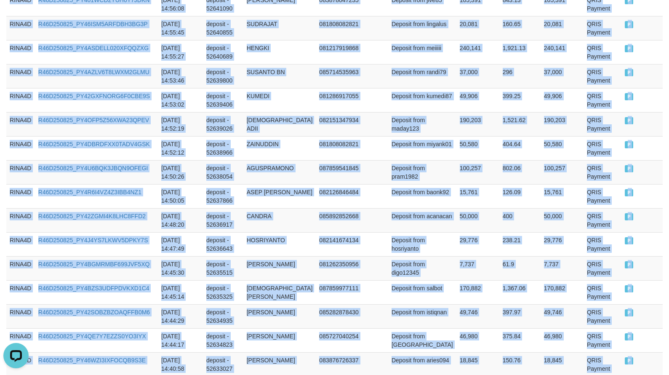
scroll to position [2444, 0]
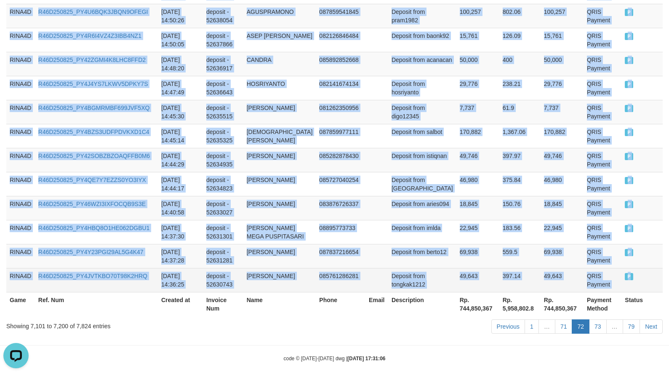
drag, startPoint x: 11, startPoint y: 213, endPoint x: 635, endPoint y: 259, distance: 625.0
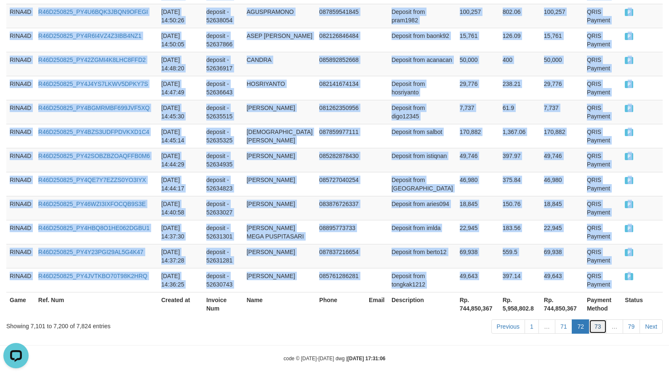
click at [595, 319] on link "73" at bounding box center [598, 326] width 18 height 14
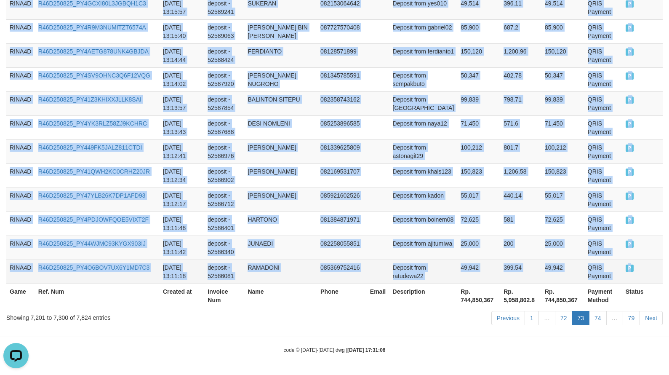
drag, startPoint x: 11, startPoint y: 210, endPoint x: 627, endPoint y: 267, distance: 619.5
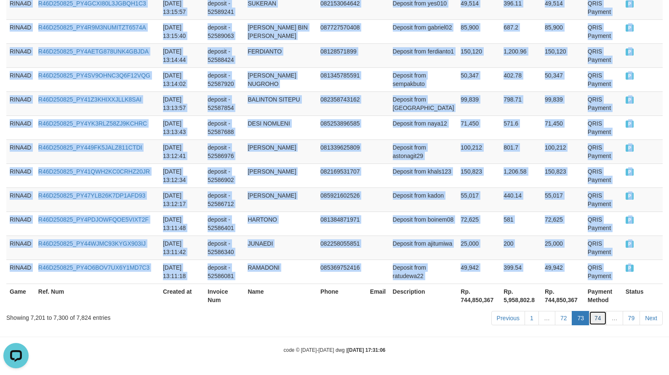
click at [602, 319] on link "74" at bounding box center [598, 318] width 18 height 14
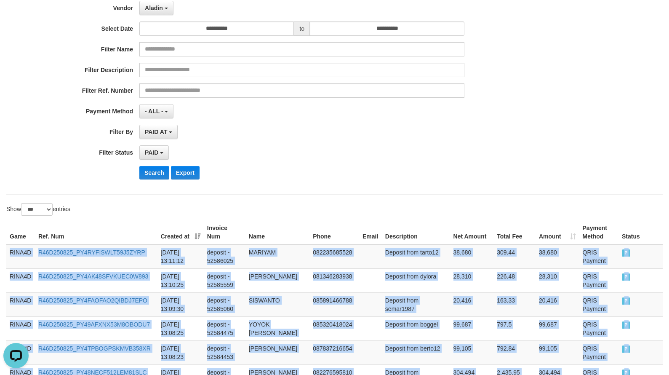
scroll to position [2452, 0]
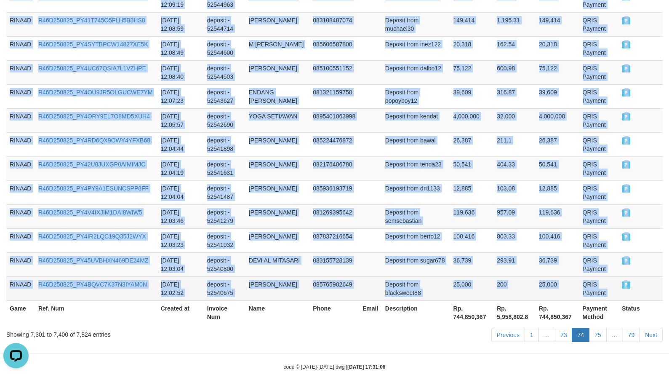
drag, startPoint x: 126, startPoint y: 260, endPoint x: 627, endPoint y: 272, distance: 500.5
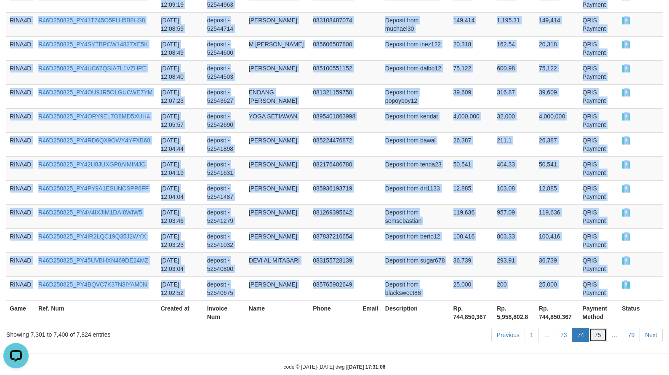
click at [594, 327] on link "75" at bounding box center [598, 334] width 18 height 14
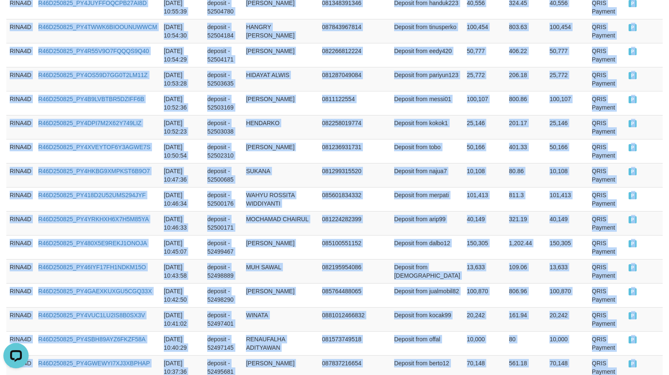
scroll to position [2444, 0]
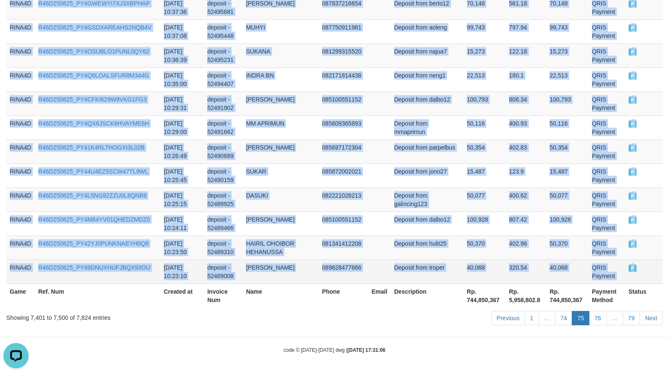
drag, startPoint x: 9, startPoint y: 209, endPoint x: 630, endPoint y: 265, distance: 624.1
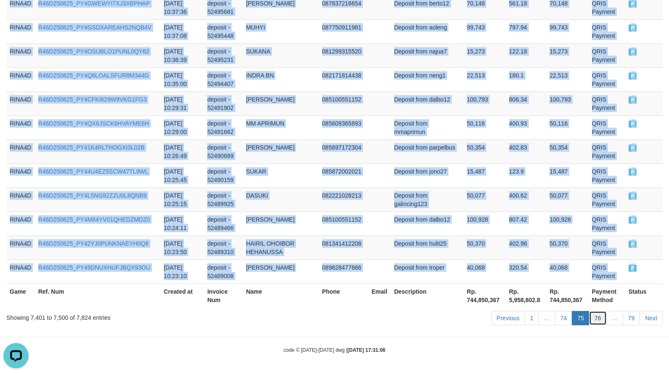
click at [600, 321] on link "76" at bounding box center [598, 318] width 18 height 14
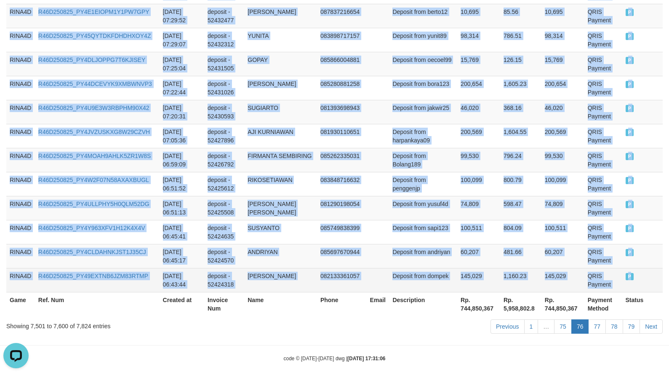
drag, startPoint x: 212, startPoint y: 247, endPoint x: 634, endPoint y: 267, distance: 423.0
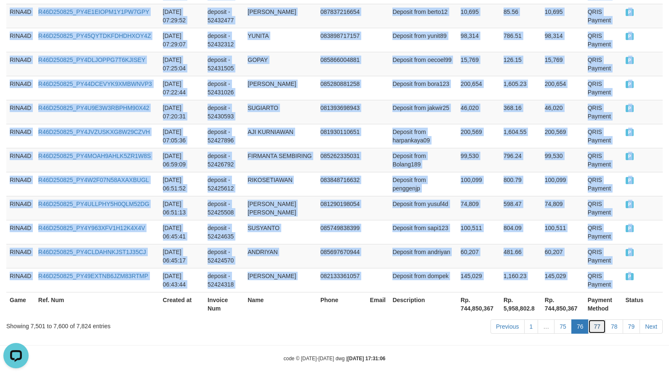
click at [600, 320] on link "77" at bounding box center [597, 326] width 18 height 14
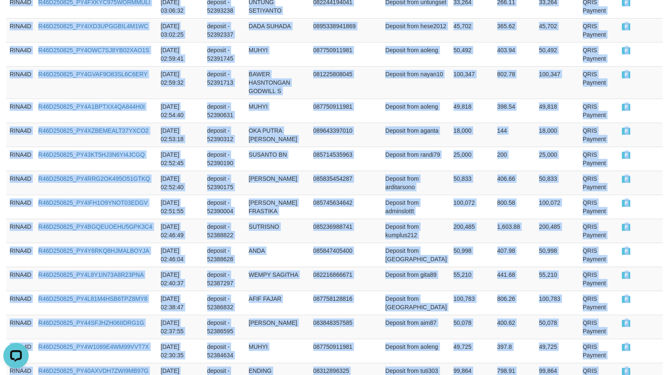
scroll to position [2452, 0]
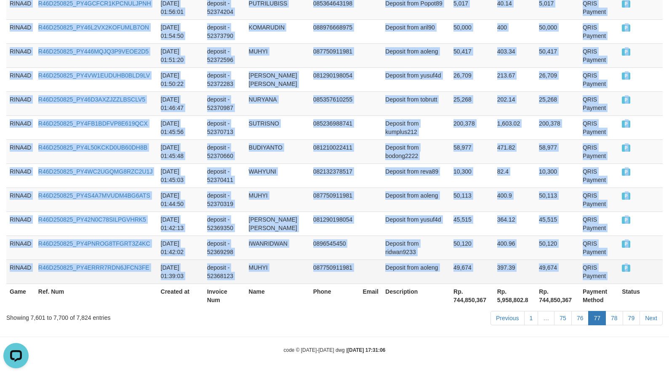
drag, startPoint x: 10, startPoint y: 129, endPoint x: 658, endPoint y: 270, distance: 662.9
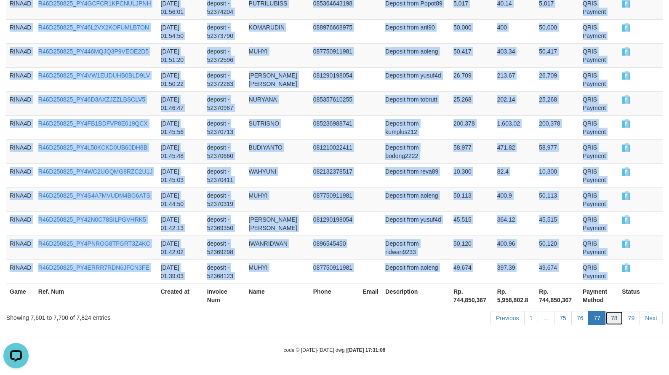
click at [608, 314] on link "78" at bounding box center [614, 318] width 18 height 14
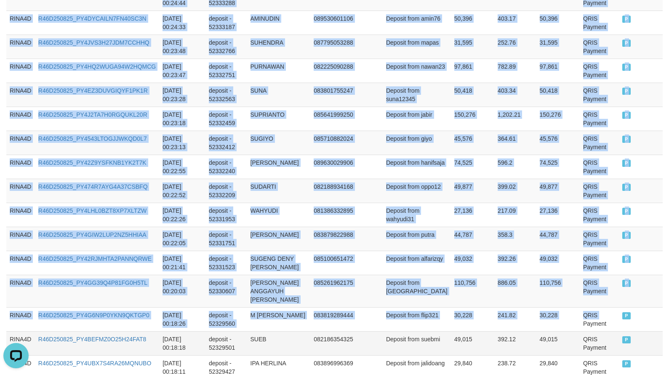
scroll to position [2444, 0]
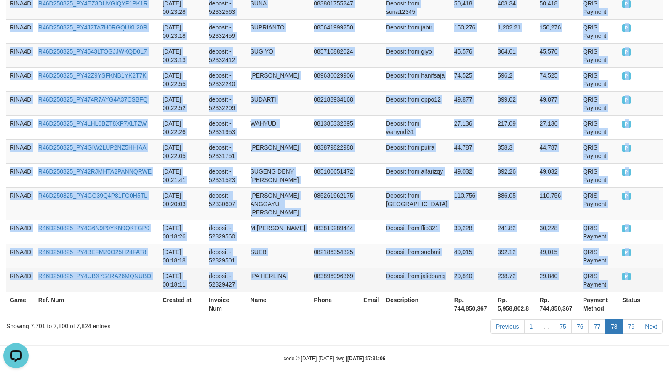
drag, startPoint x: 10, startPoint y: 160, endPoint x: 627, endPoint y: 269, distance: 626.5
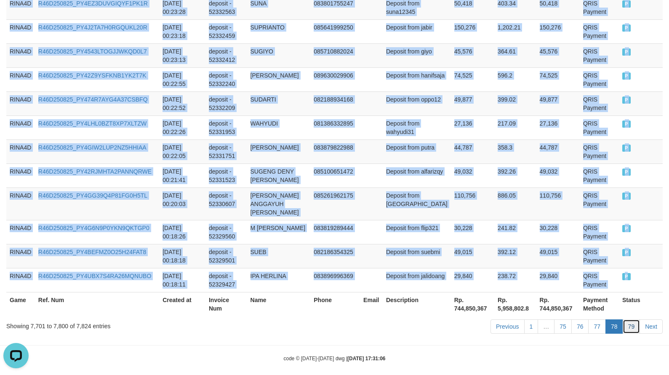
click at [635, 319] on link "79" at bounding box center [631, 326] width 18 height 14
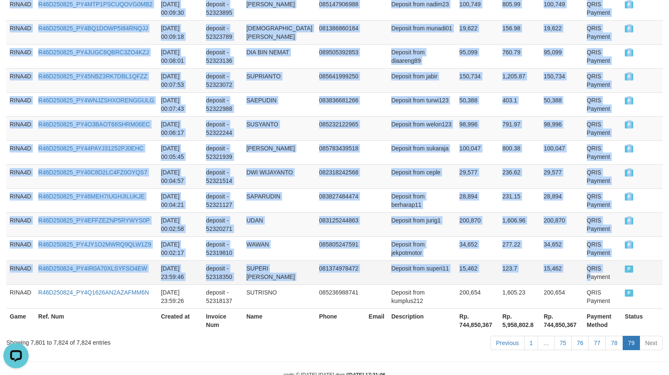
scroll to position [621, 0]
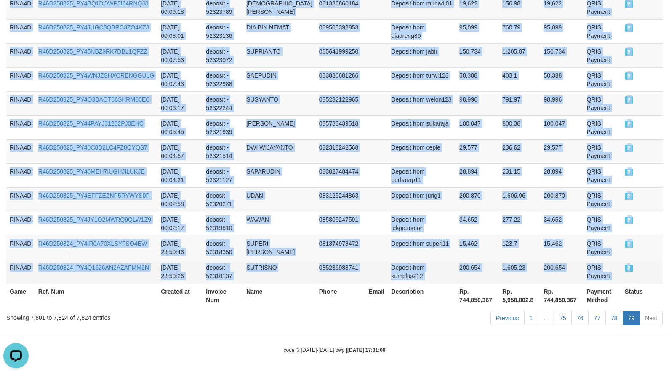
drag, startPoint x: 12, startPoint y: 212, endPoint x: 628, endPoint y: 272, distance: 619.5
